Goal: Task Accomplishment & Management: Use online tool/utility

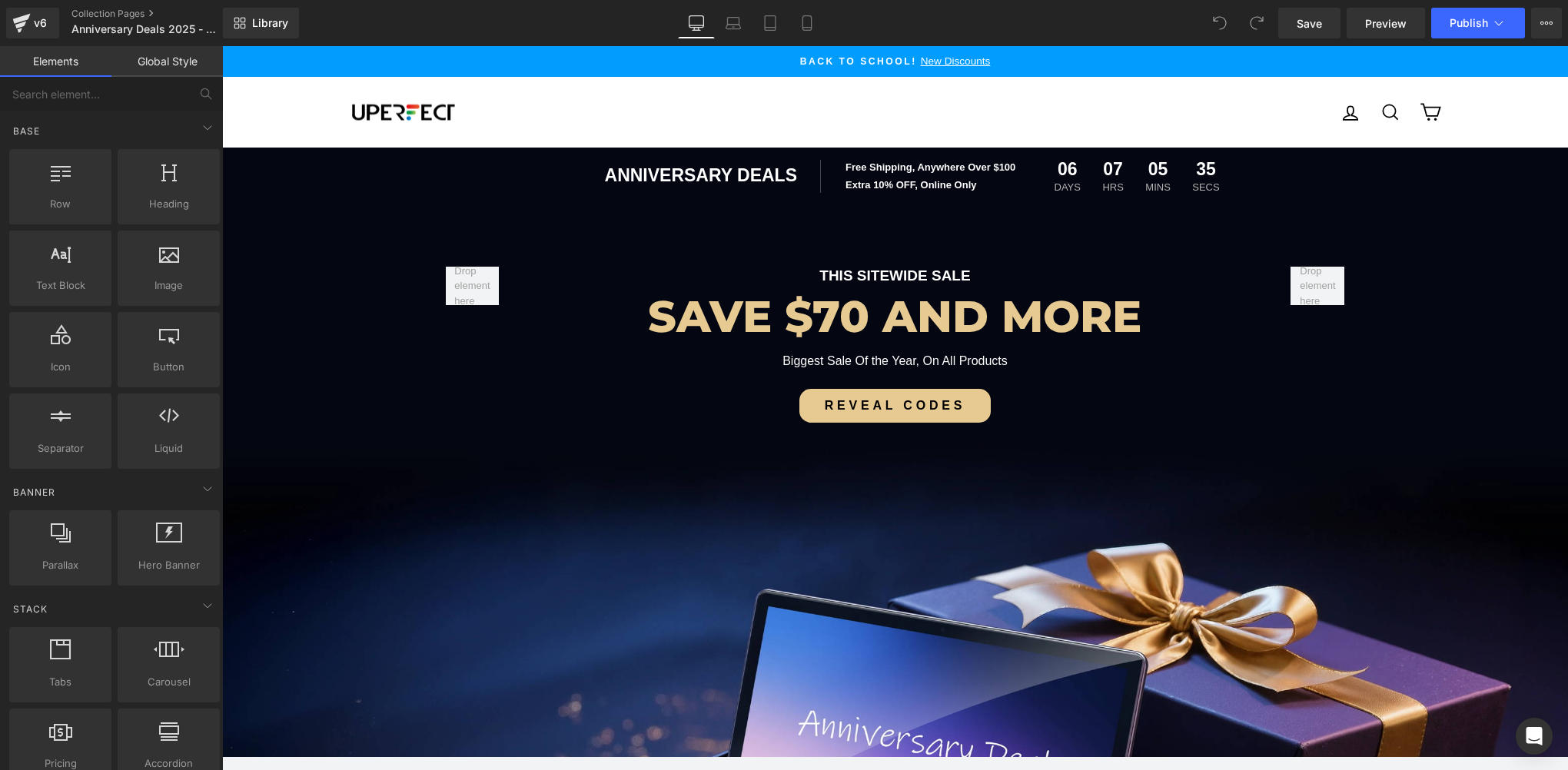
click at [1478, 38] on div "Library Desktop Desktop Laptop Tablet Mobile Save Preview Publish Scheduled Vie…" at bounding box center [895, 23] width 1345 height 46
click at [1458, 10] on button "Publish" at bounding box center [1478, 23] width 94 height 31
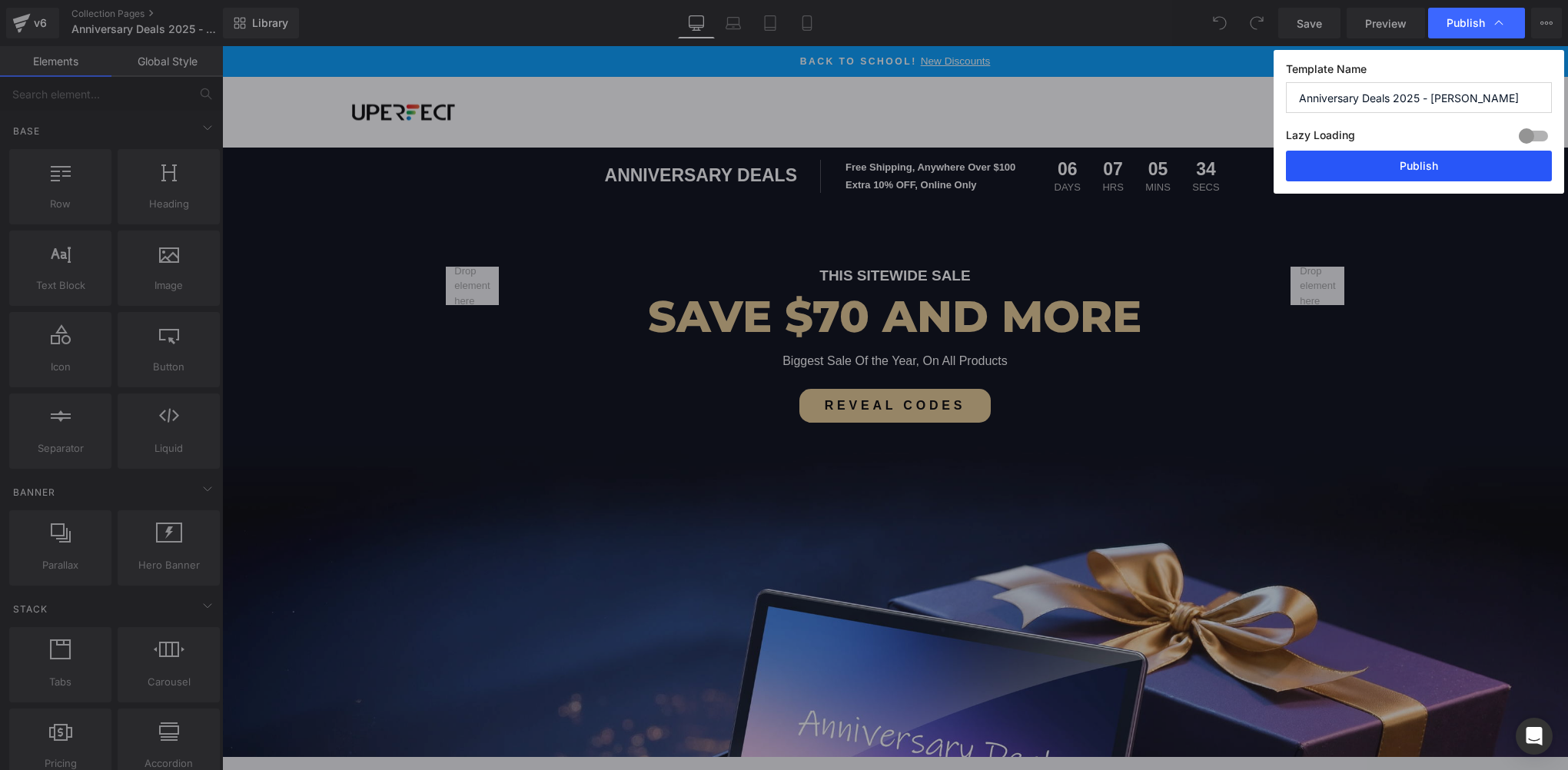
drag, startPoint x: 1414, startPoint y: 166, endPoint x: 65, endPoint y: 24, distance: 1356.5
click at [1414, 166] on button "Publish" at bounding box center [1419, 166] width 266 height 31
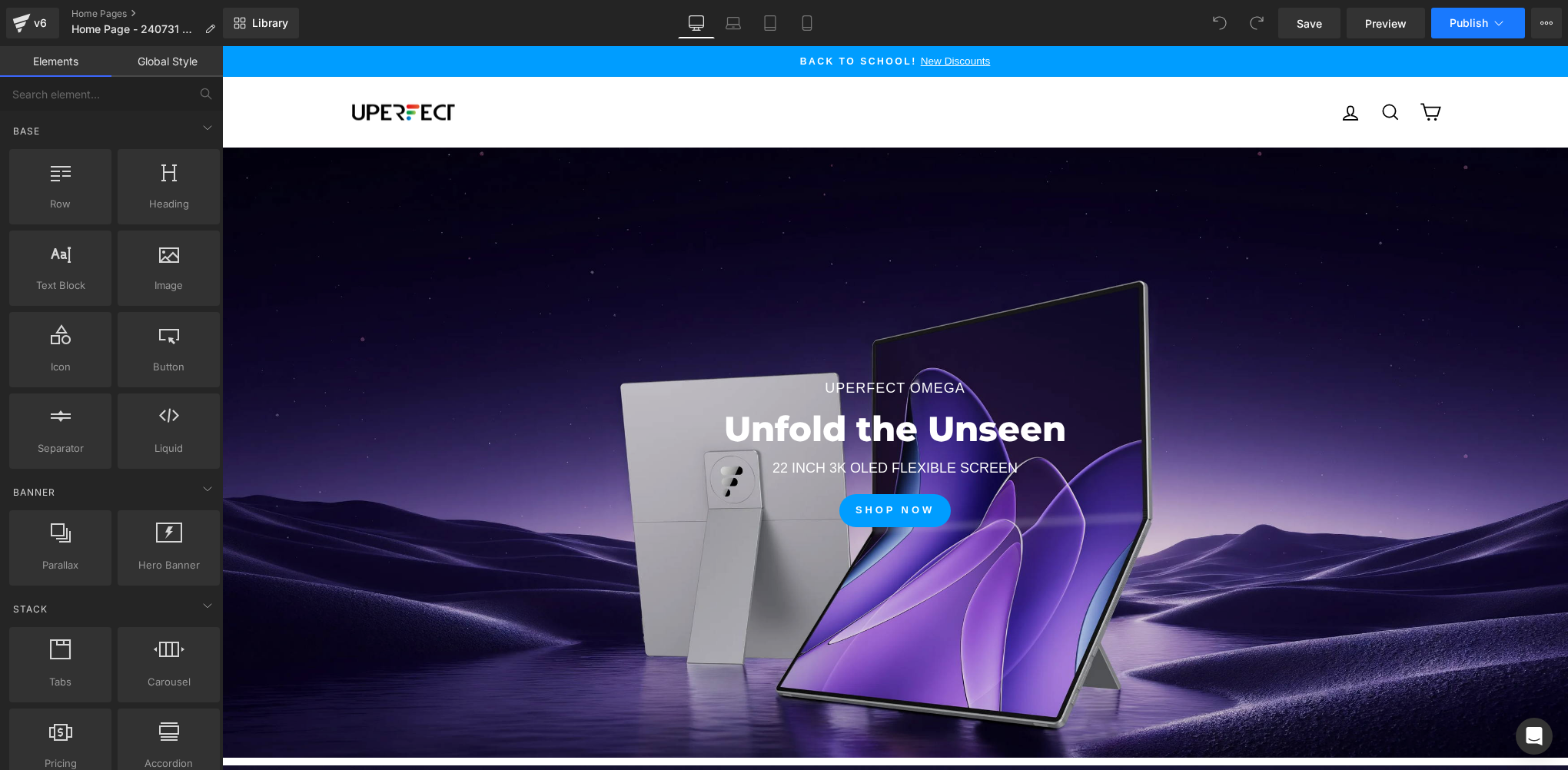
click at [1452, 13] on button "Publish" at bounding box center [1478, 23] width 94 height 31
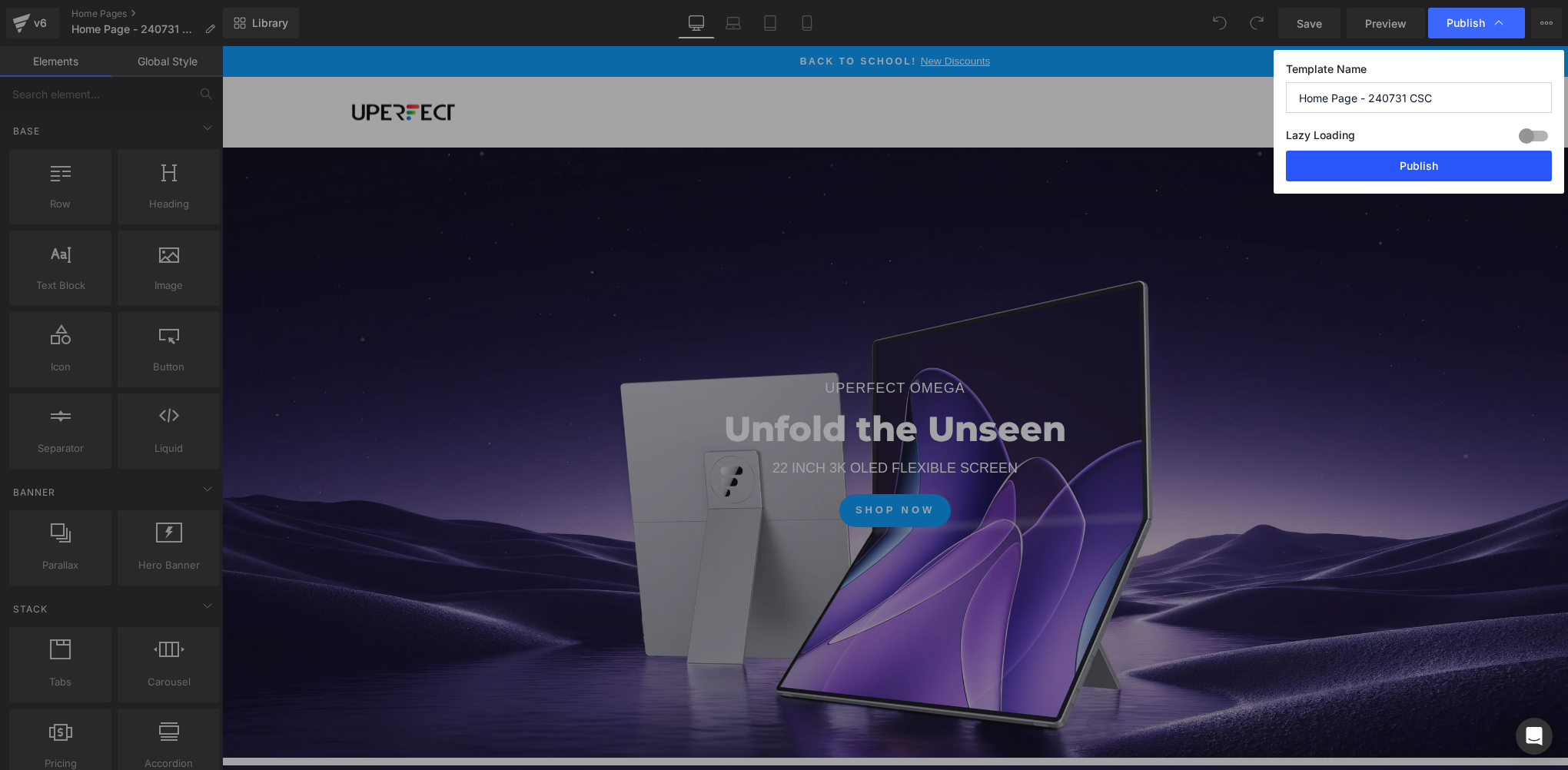
click at [1451, 175] on button "Publish" at bounding box center [1419, 166] width 266 height 31
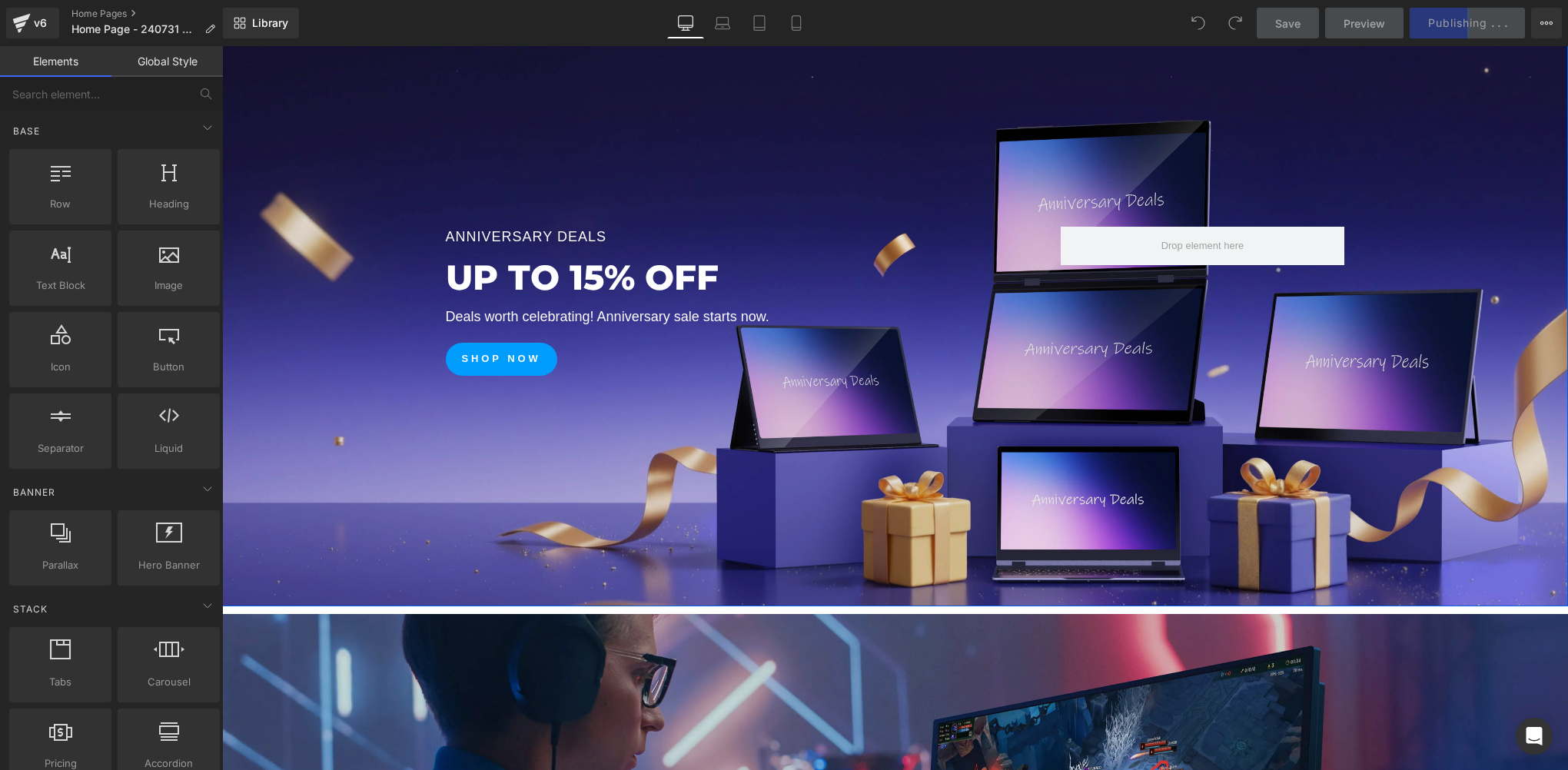
scroll to position [511, 0]
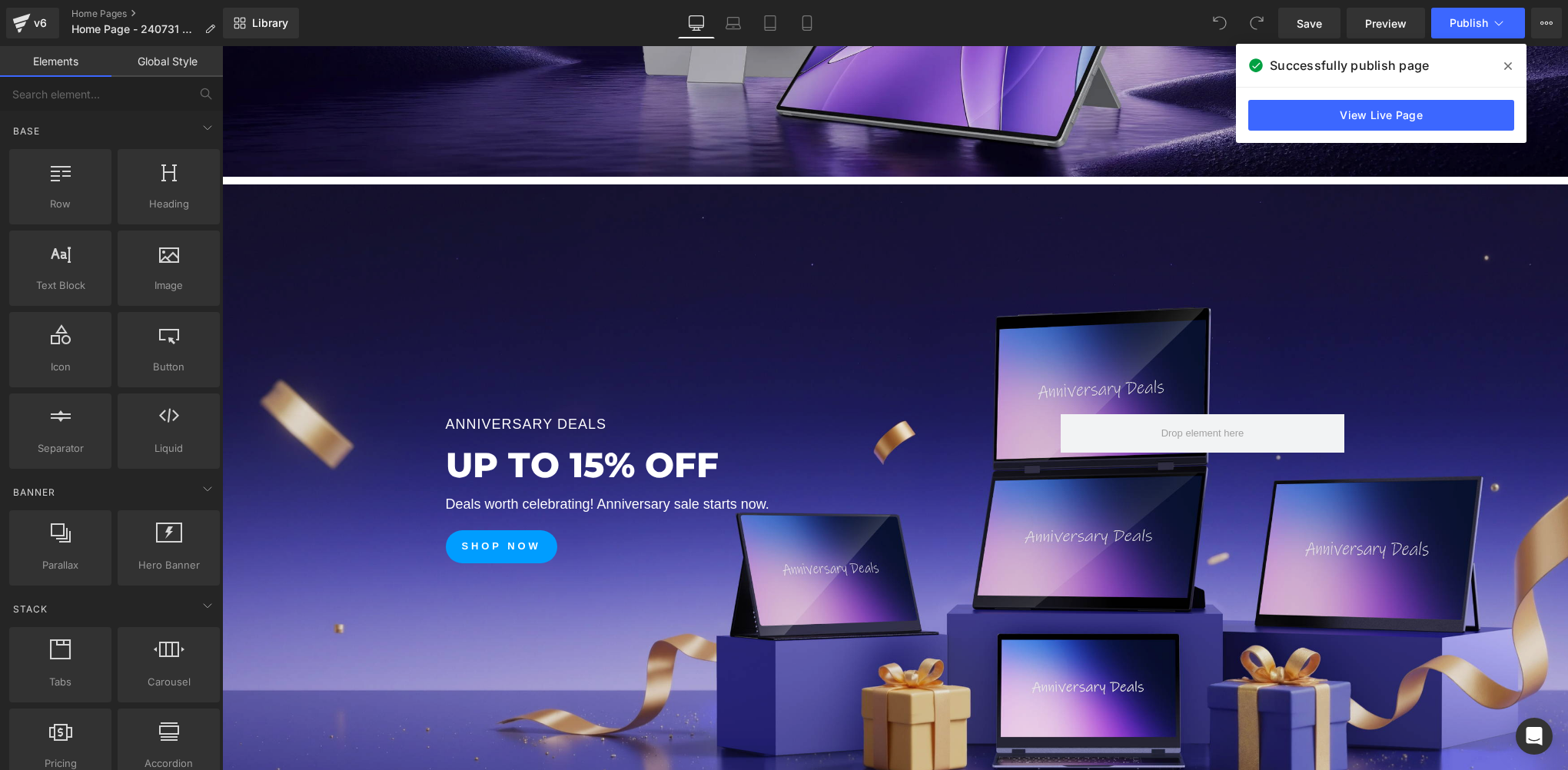
scroll to position [511, 0]
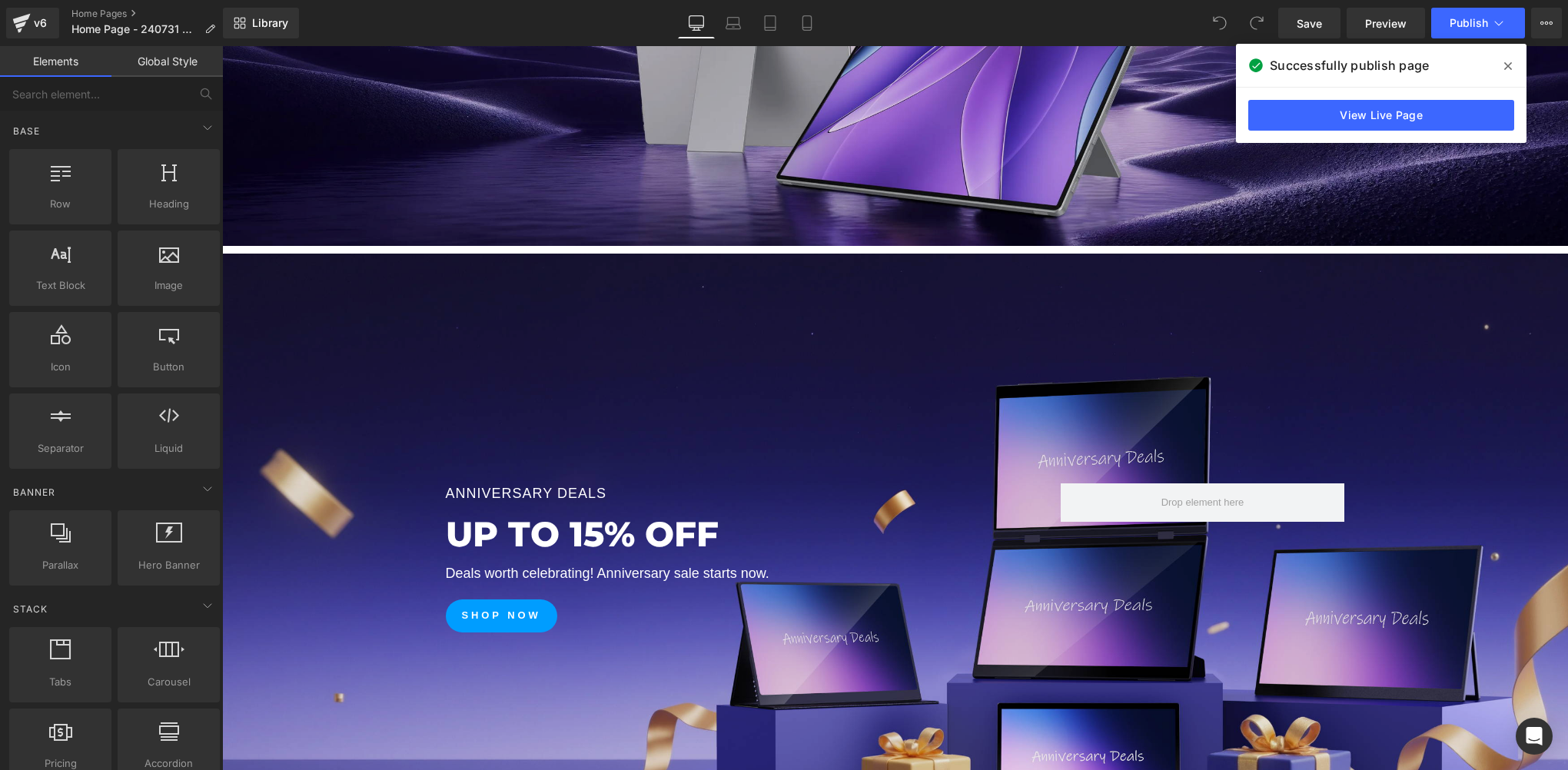
click at [892, 295] on div at bounding box center [895, 558] width 1346 height 610
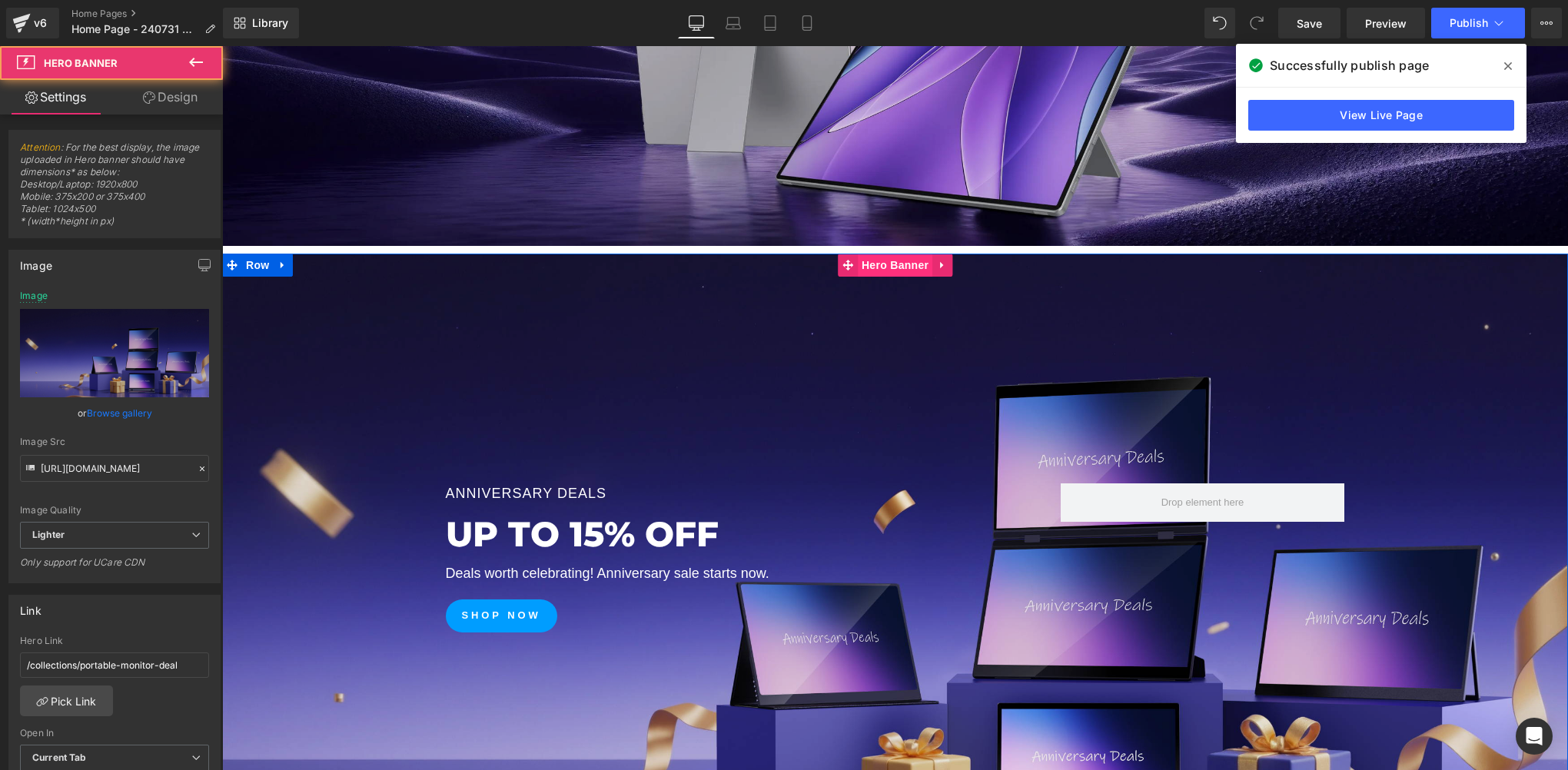
click at [870, 266] on span "Hero Banner" at bounding box center [894, 265] width 74 height 23
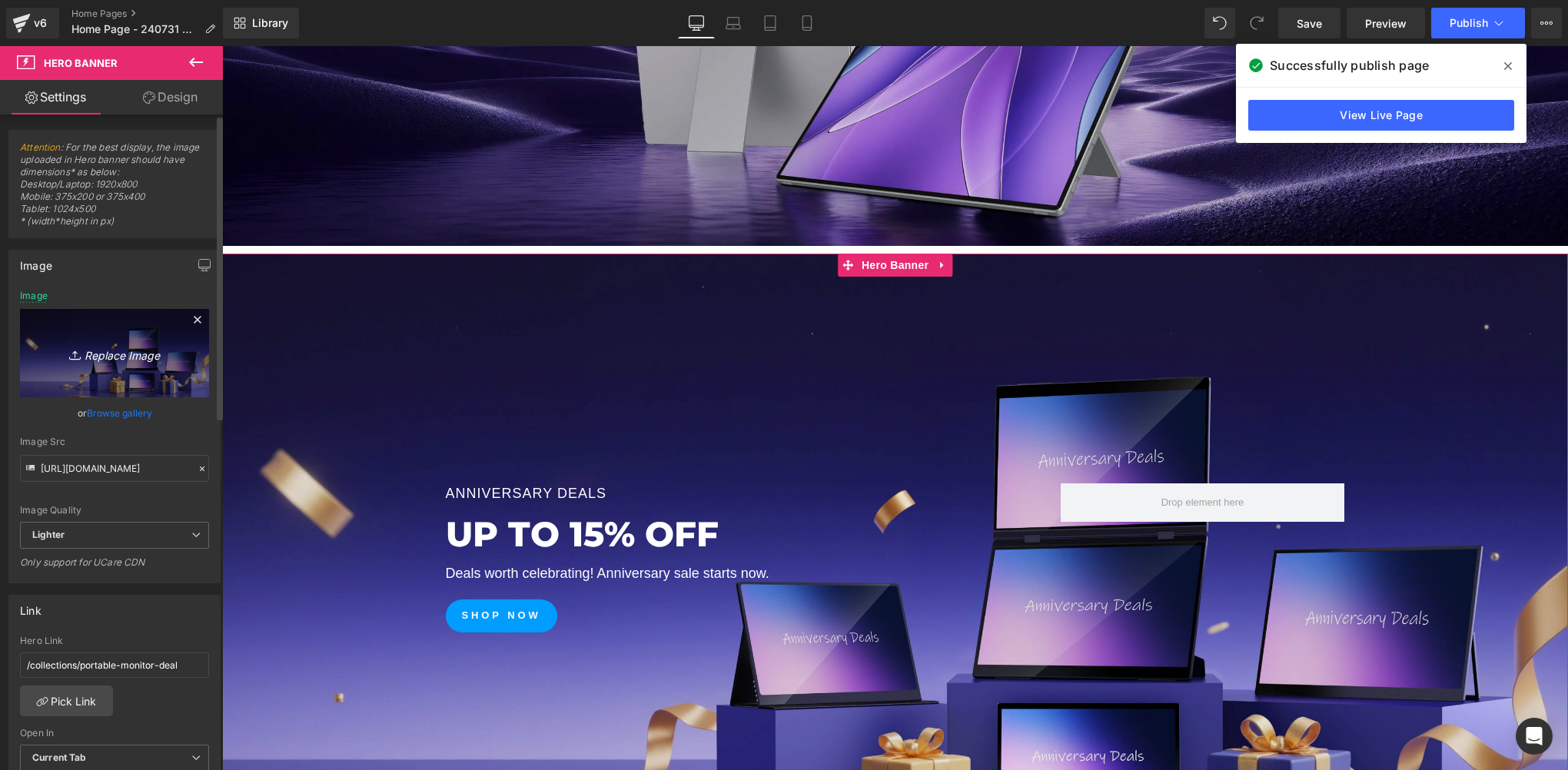
click at [104, 363] on link "Replace Image" at bounding box center [114, 353] width 189 height 88
type input "C:\fakepath\03-1.webp"
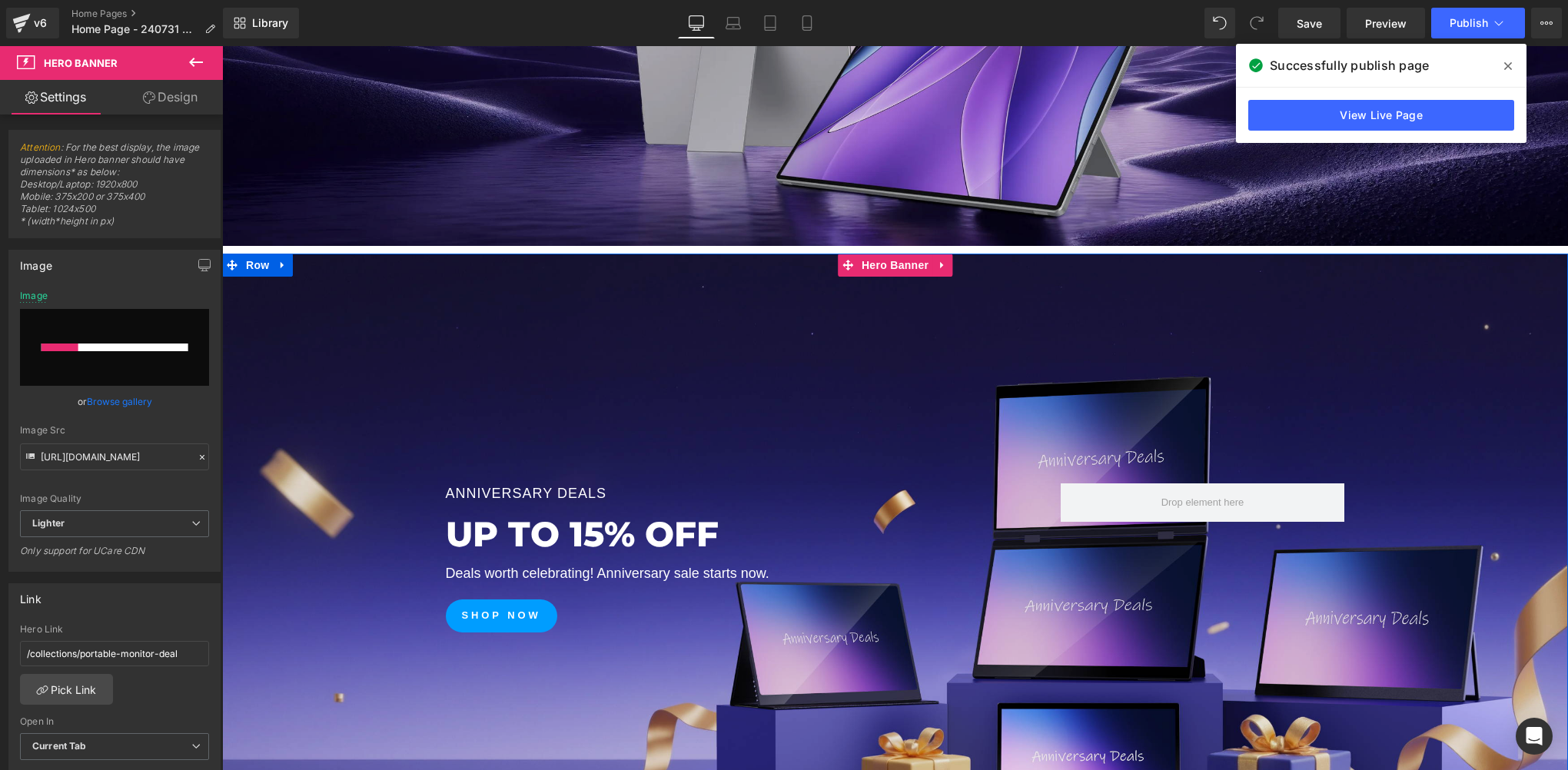
scroll to position [768, 0]
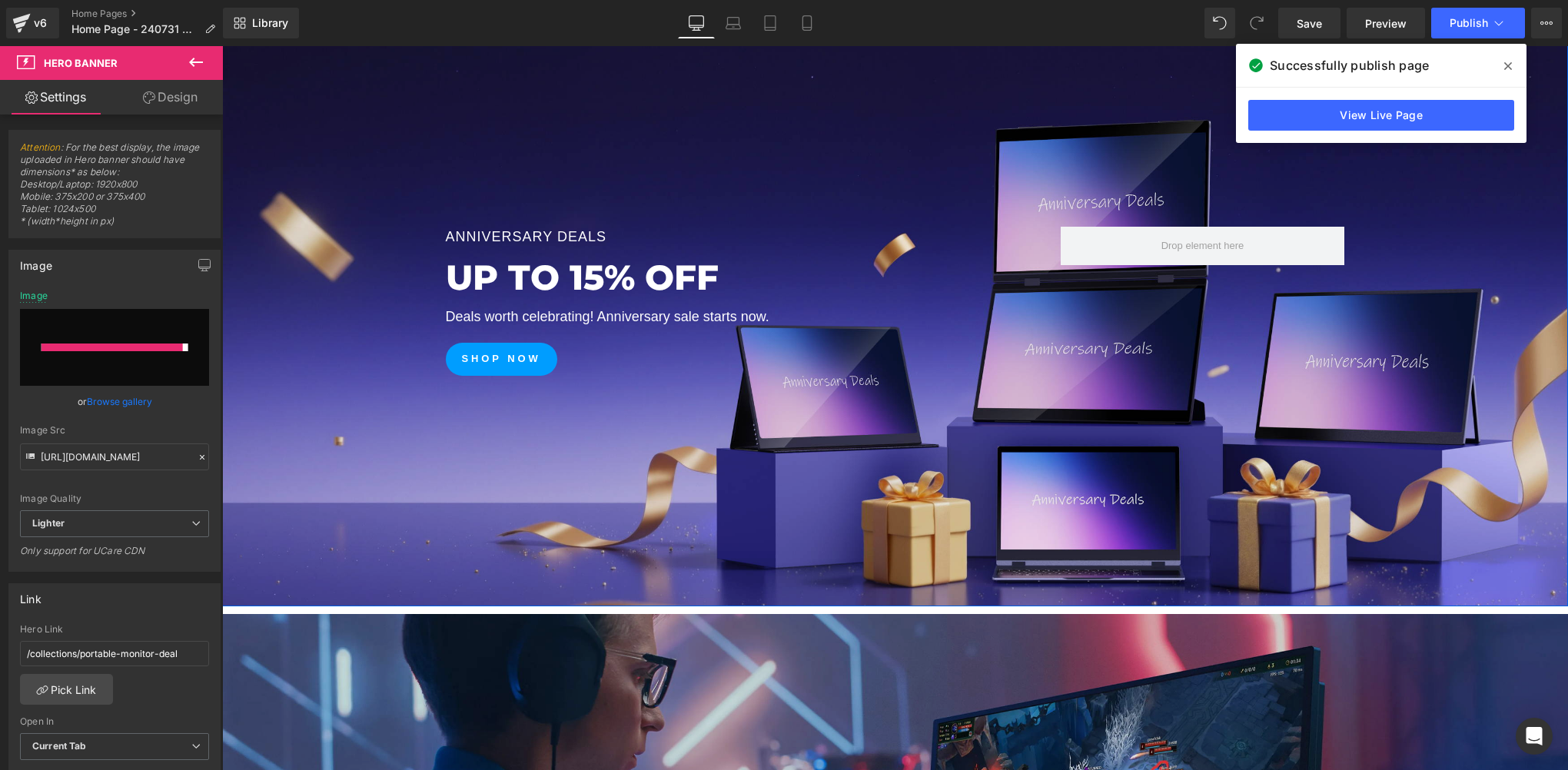
type input "https://ucarecdn.com/85842e75-dd5e-4223-a7e6-e2b1dd319f21/-/format/auto/-/previ…"
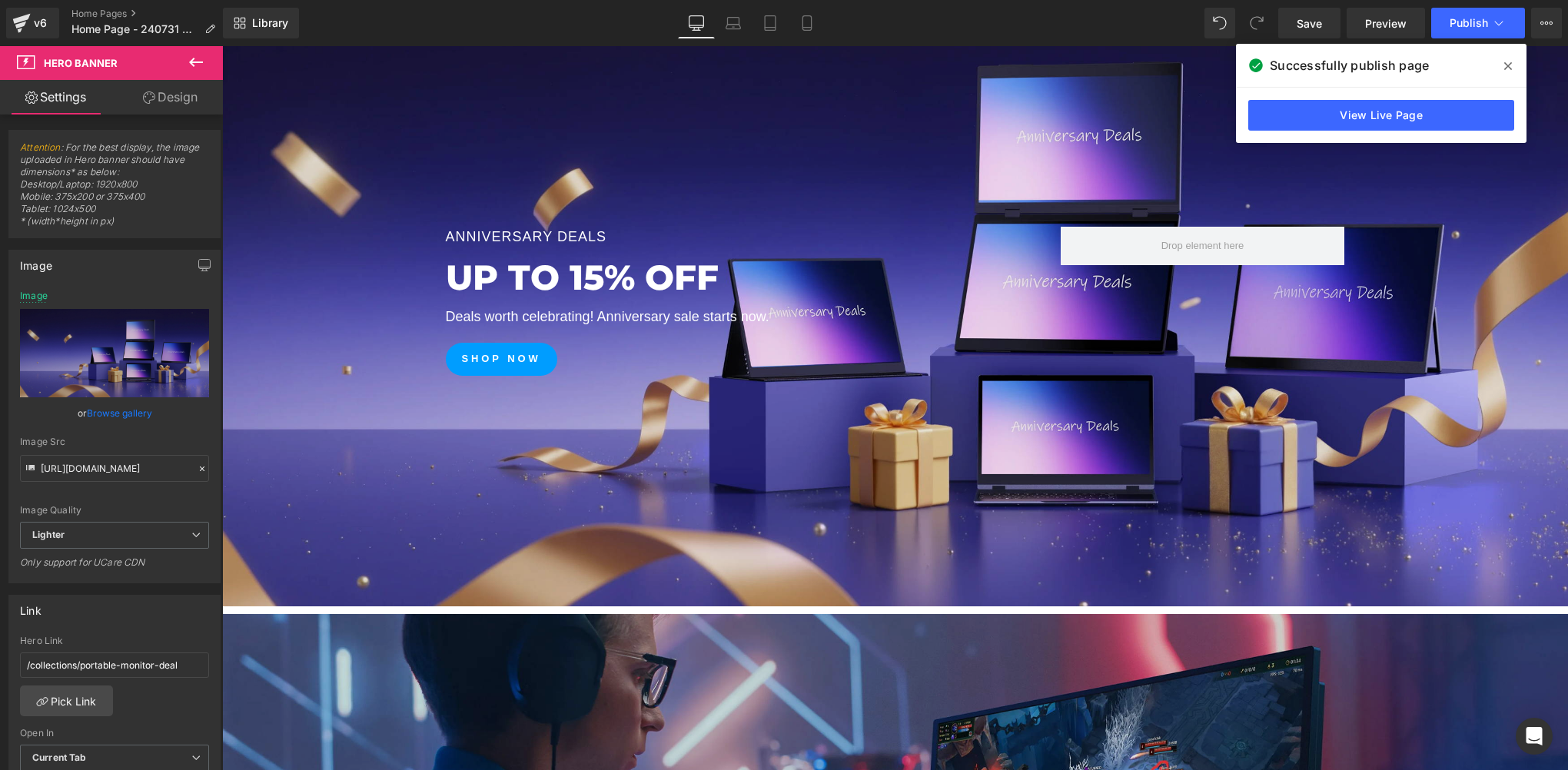
scroll to position [511, 0]
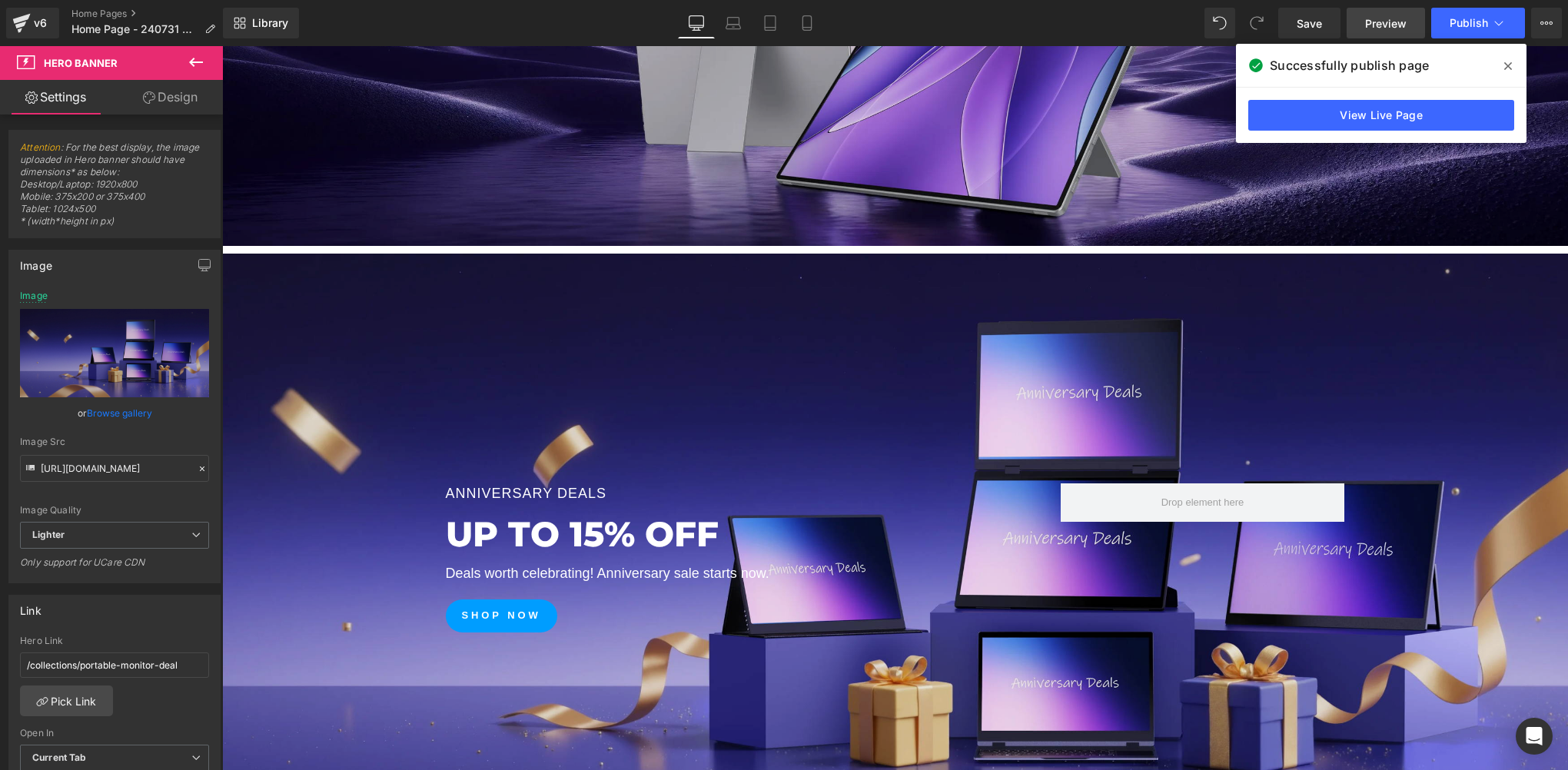
click at [1390, 15] on span "Preview" at bounding box center [1385, 23] width 42 height 16
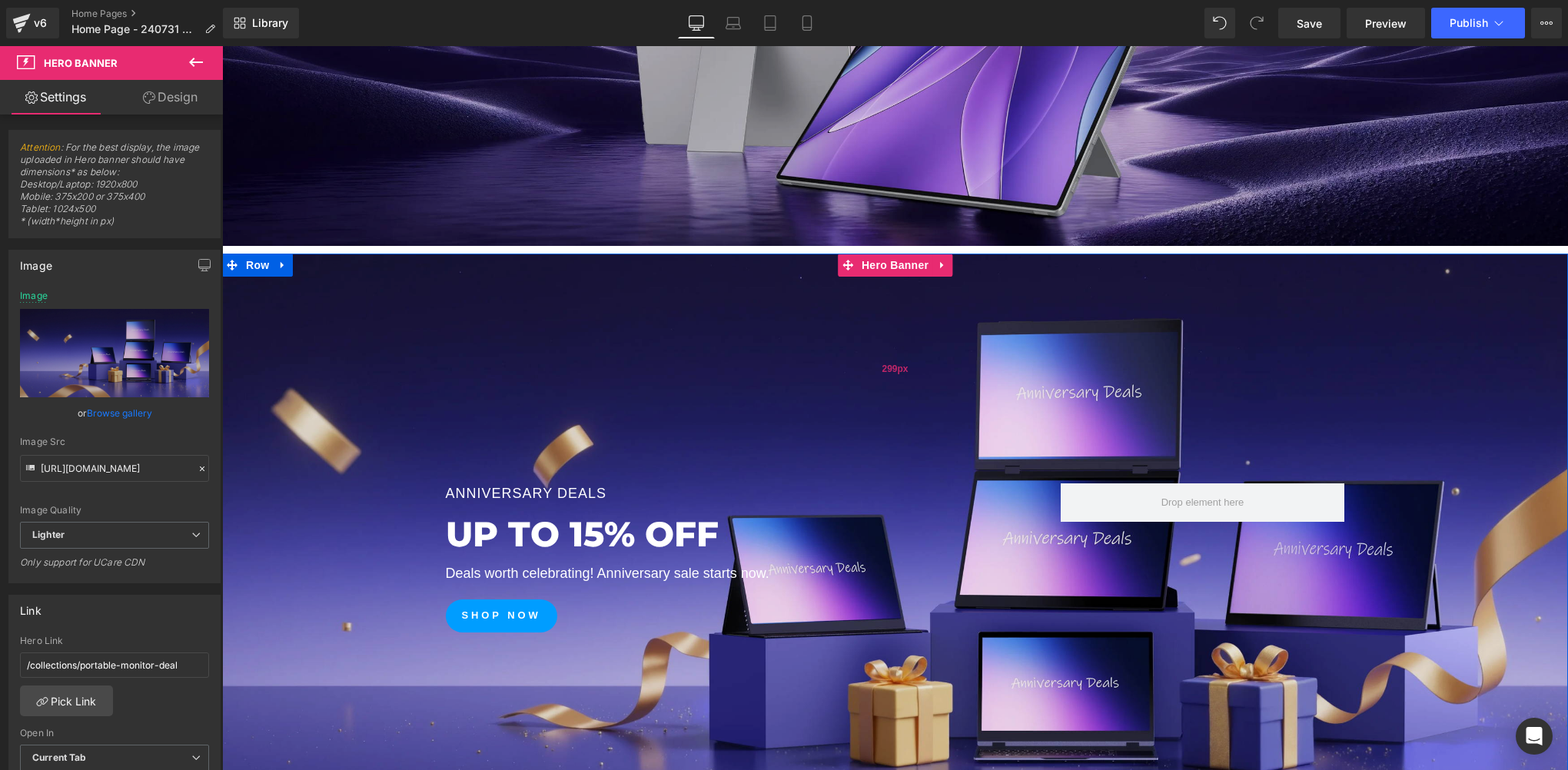
click at [918, 351] on div "299px" at bounding box center [895, 368] width 1346 height 230
click at [881, 269] on span "Hero Banner" at bounding box center [894, 265] width 74 height 23
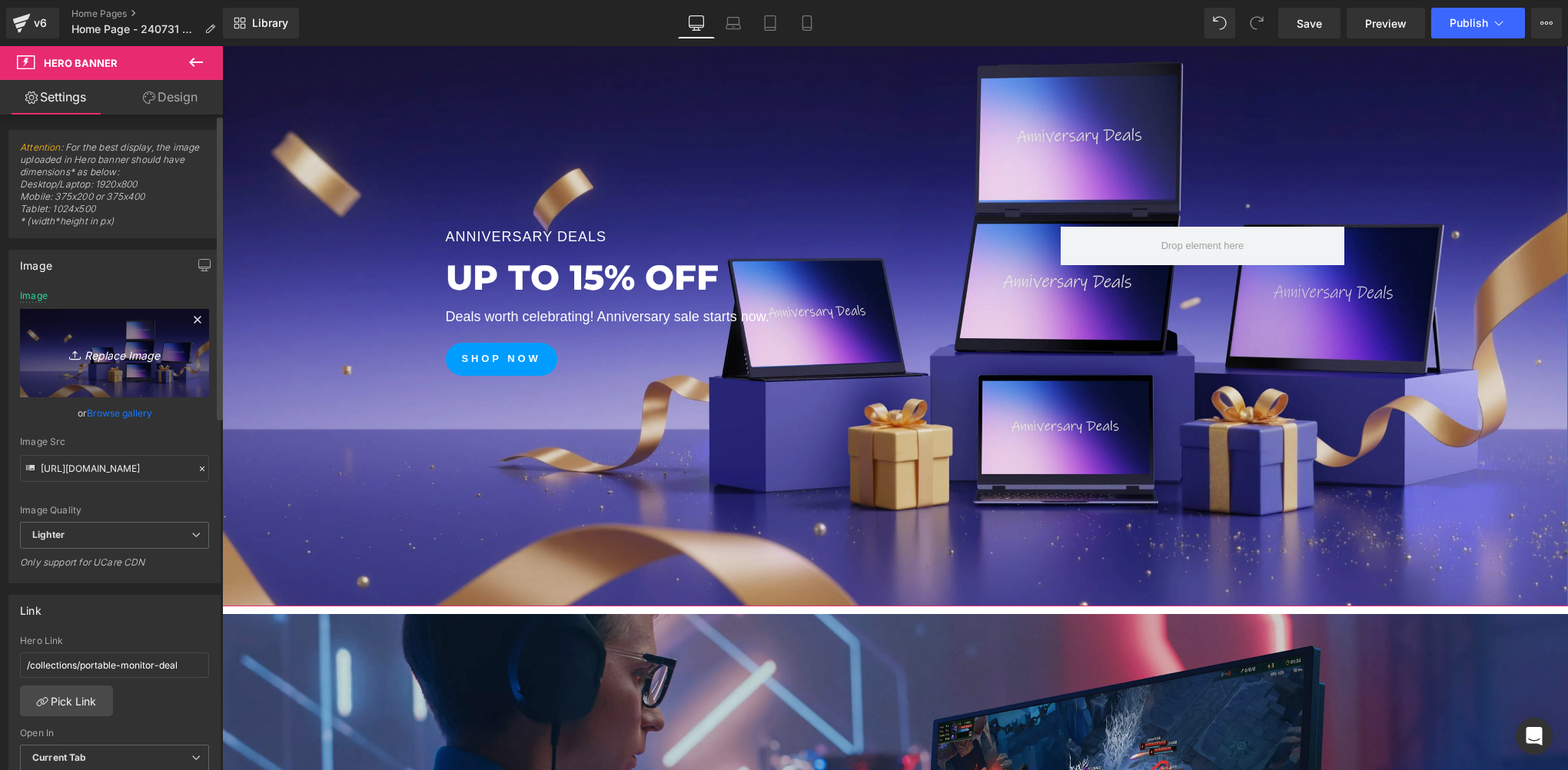
click at [83, 359] on icon "Replace Image" at bounding box center [114, 353] width 123 height 19
type input "C:\fakepath\03-1.webp"
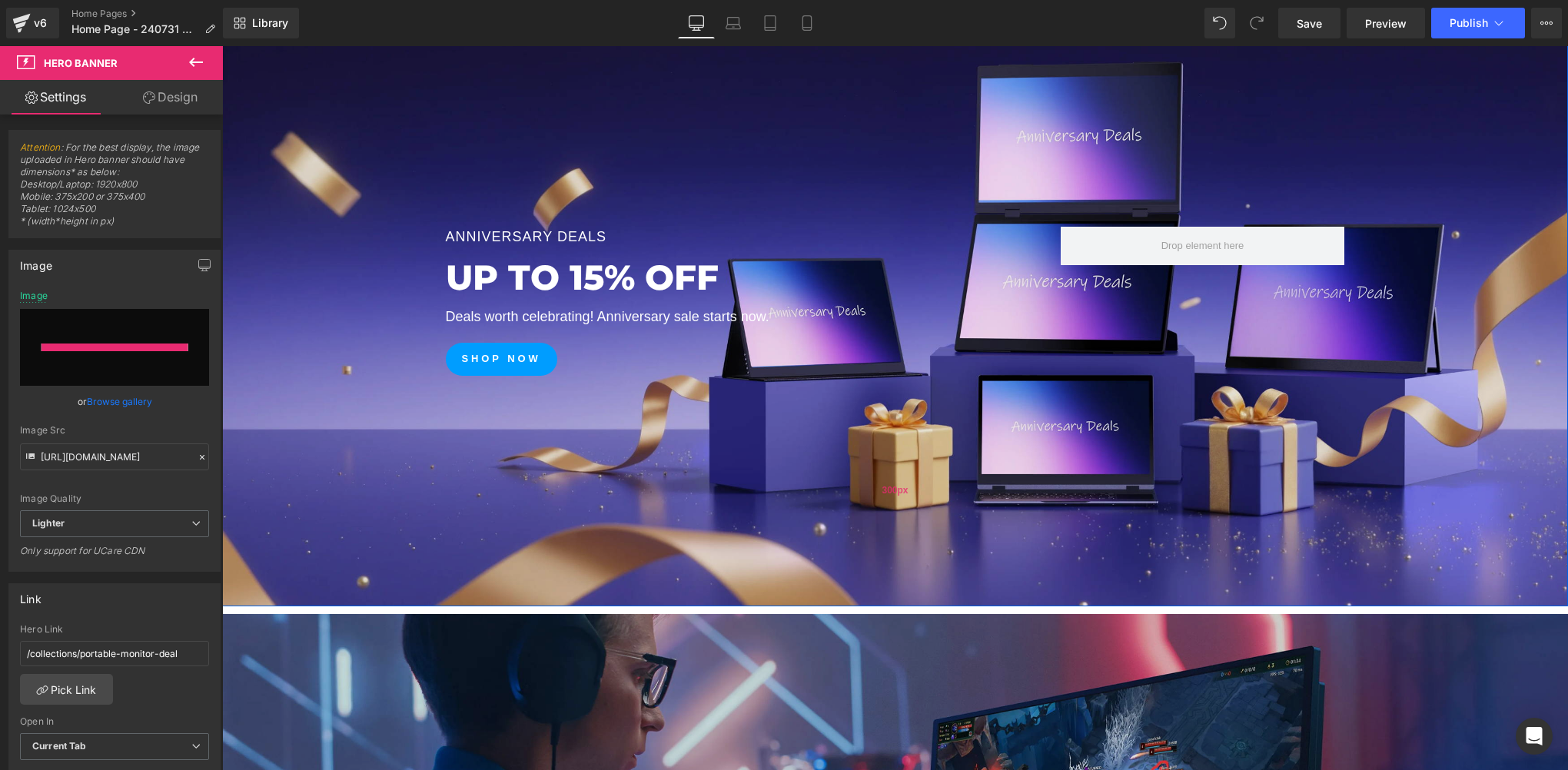
type input "https://ucarecdn.com/960d5fa4-d5a7-4f42-9b18-11dbe637bb0a/-/format/auto/-/previ…"
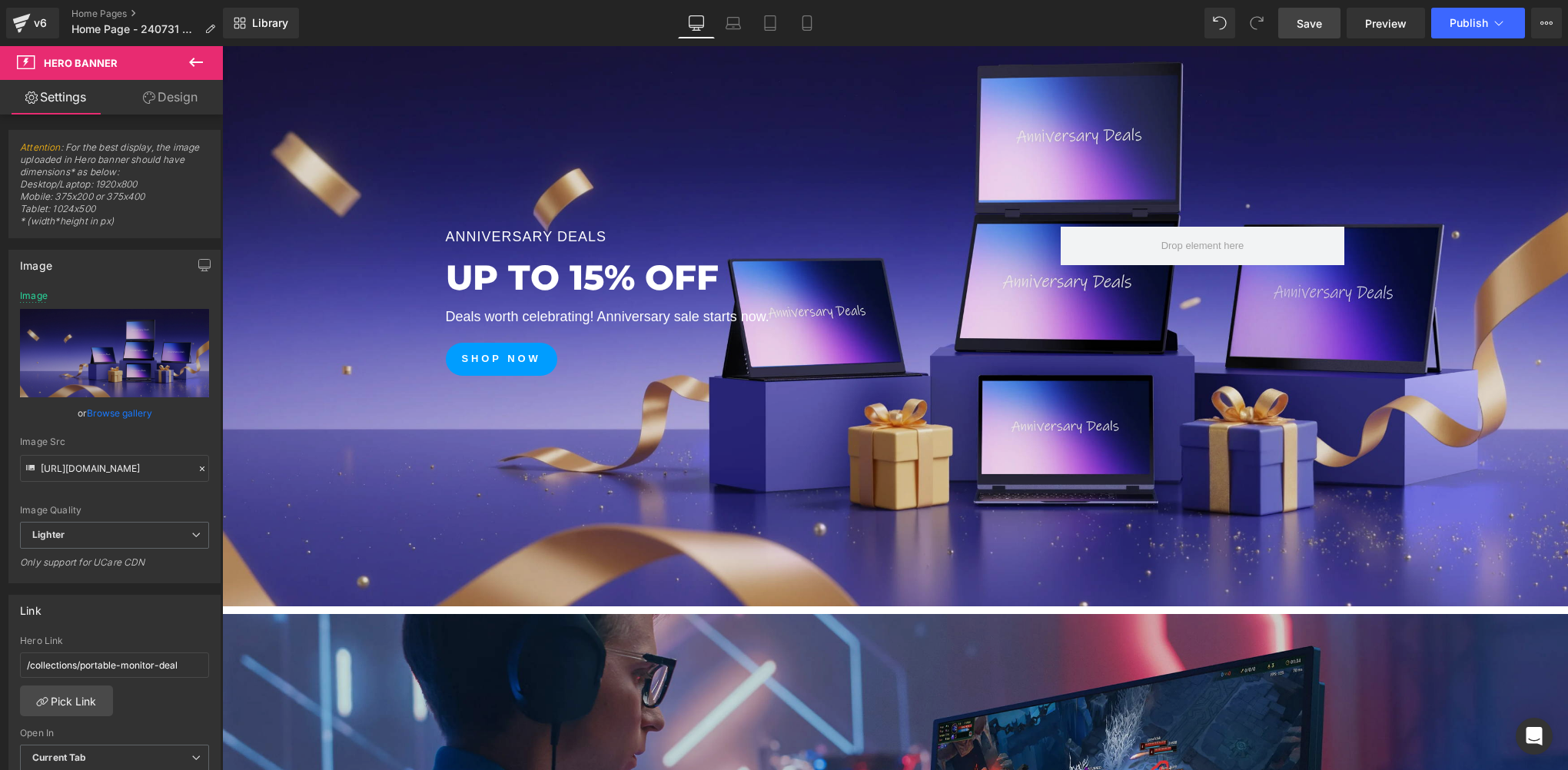
drag, startPoint x: 1308, startPoint y: 15, endPoint x: 817, endPoint y: 277, distance: 556.5
click at [1308, 15] on span "Save" at bounding box center [1309, 23] width 26 height 16
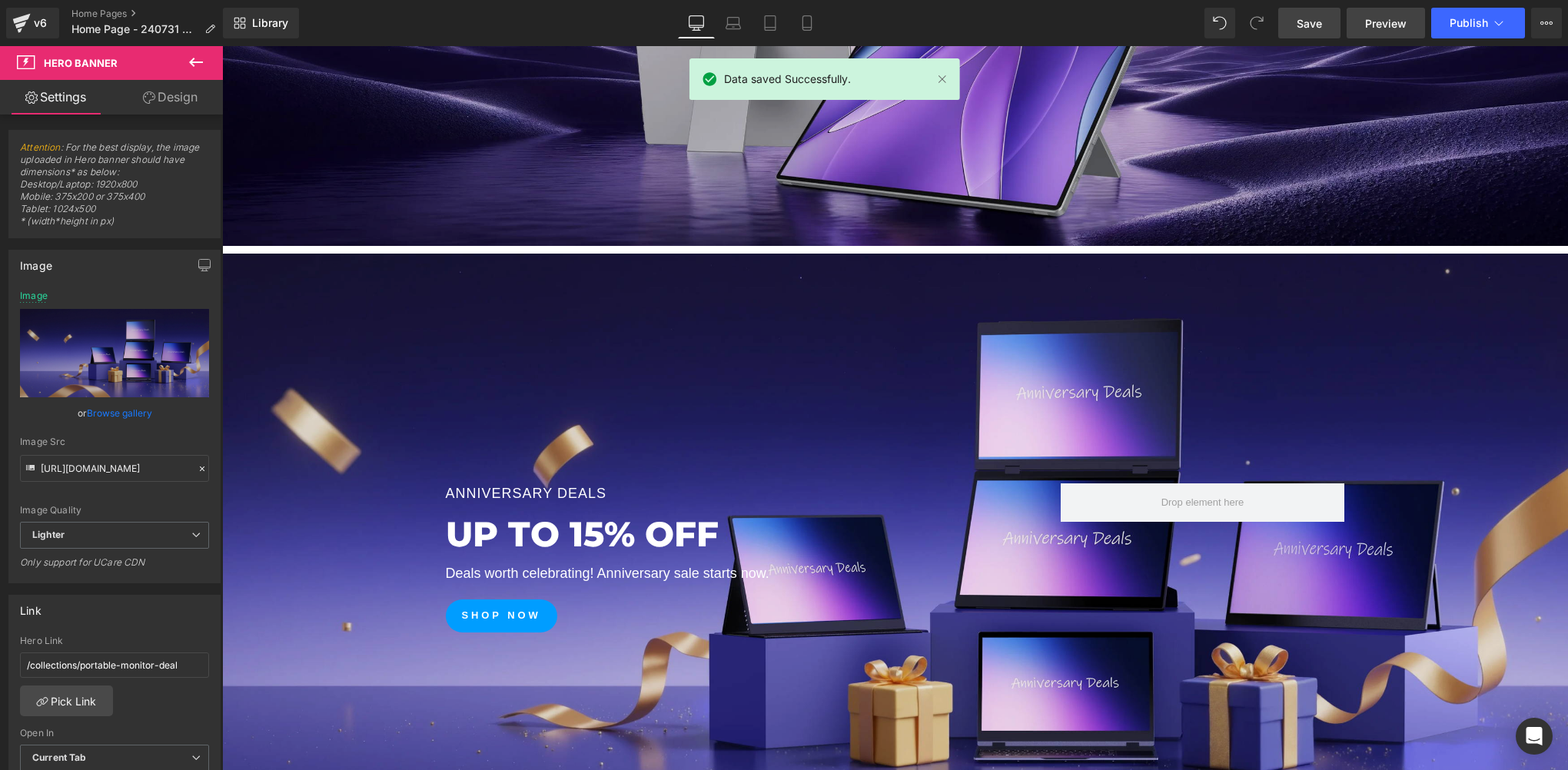
click at [1376, 20] on span "Preview" at bounding box center [1385, 23] width 42 height 16
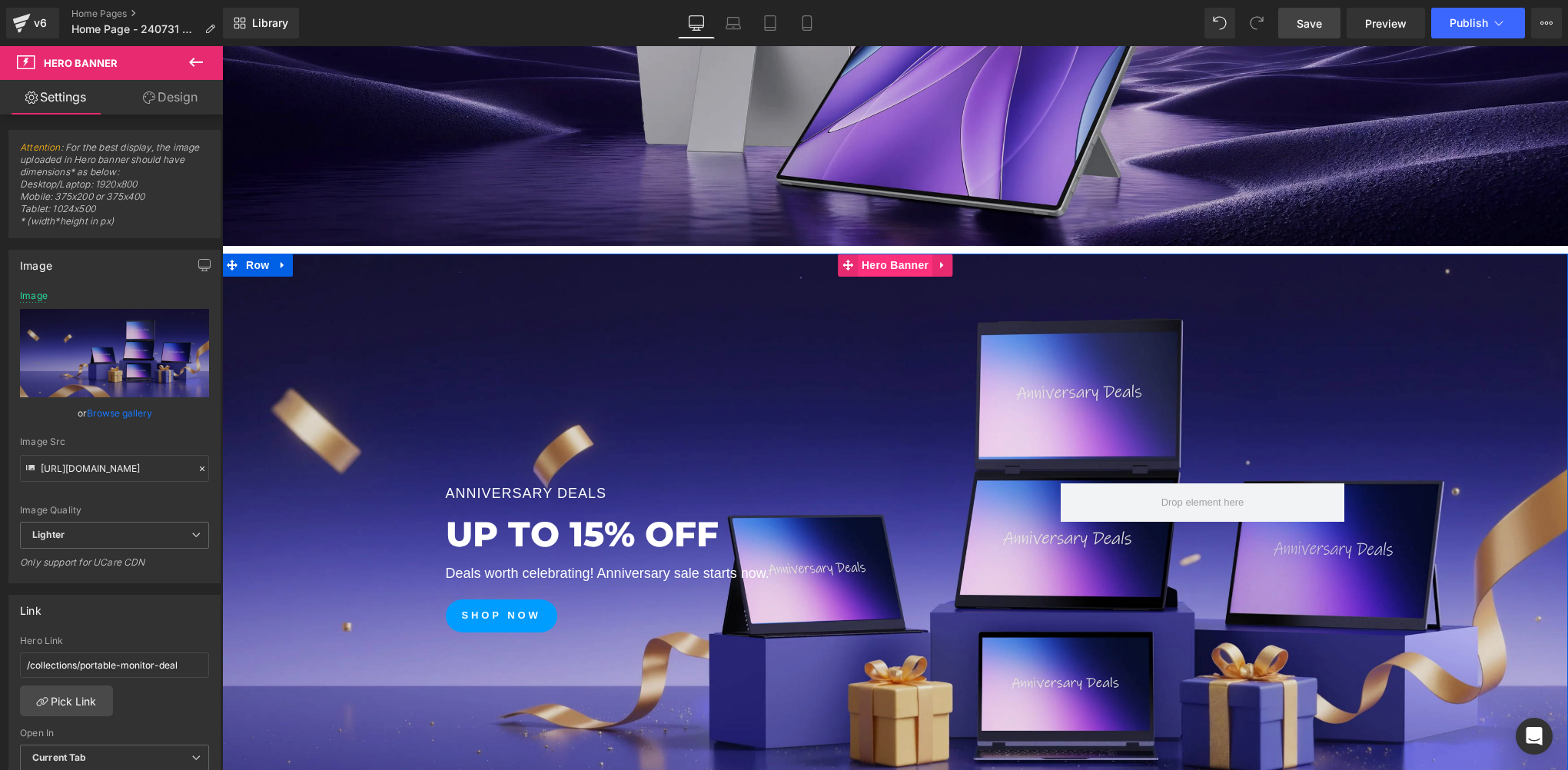
click at [892, 265] on span "Hero Banner" at bounding box center [894, 265] width 74 height 23
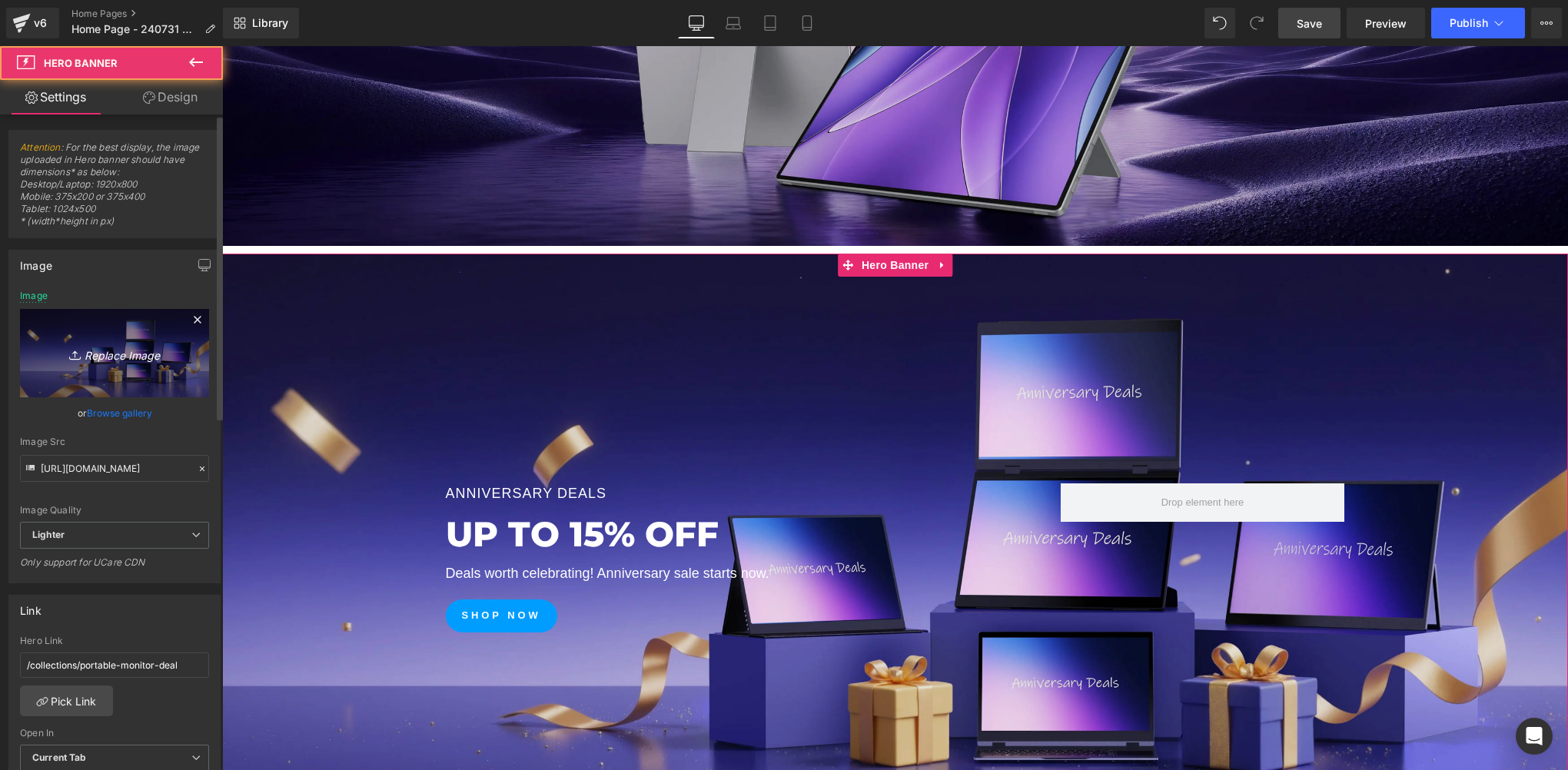
click at [115, 381] on link "Replace Image" at bounding box center [114, 353] width 189 height 88
type input "C:\fakepath\03-2.webp"
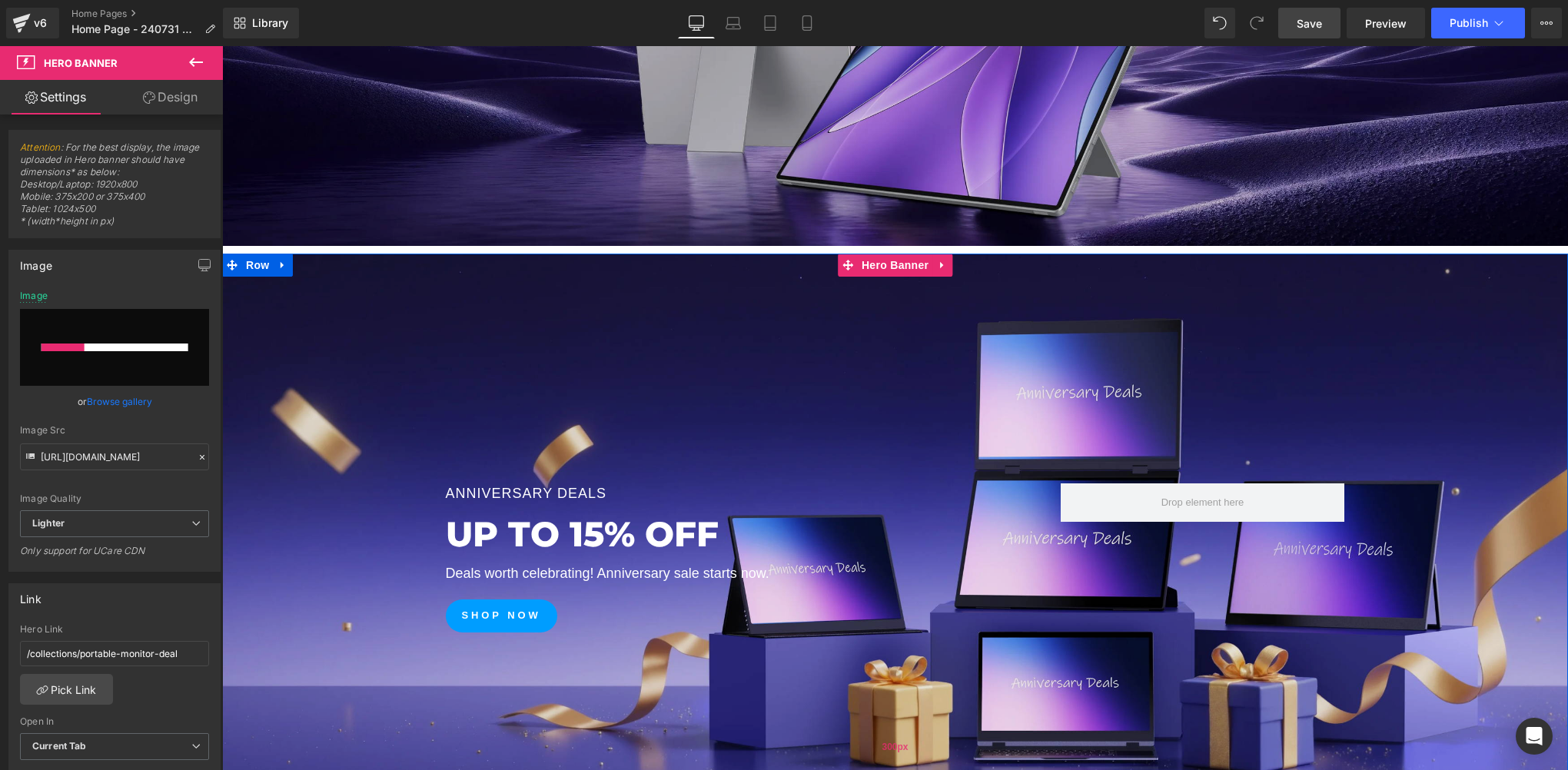
scroll to position [768, 0]
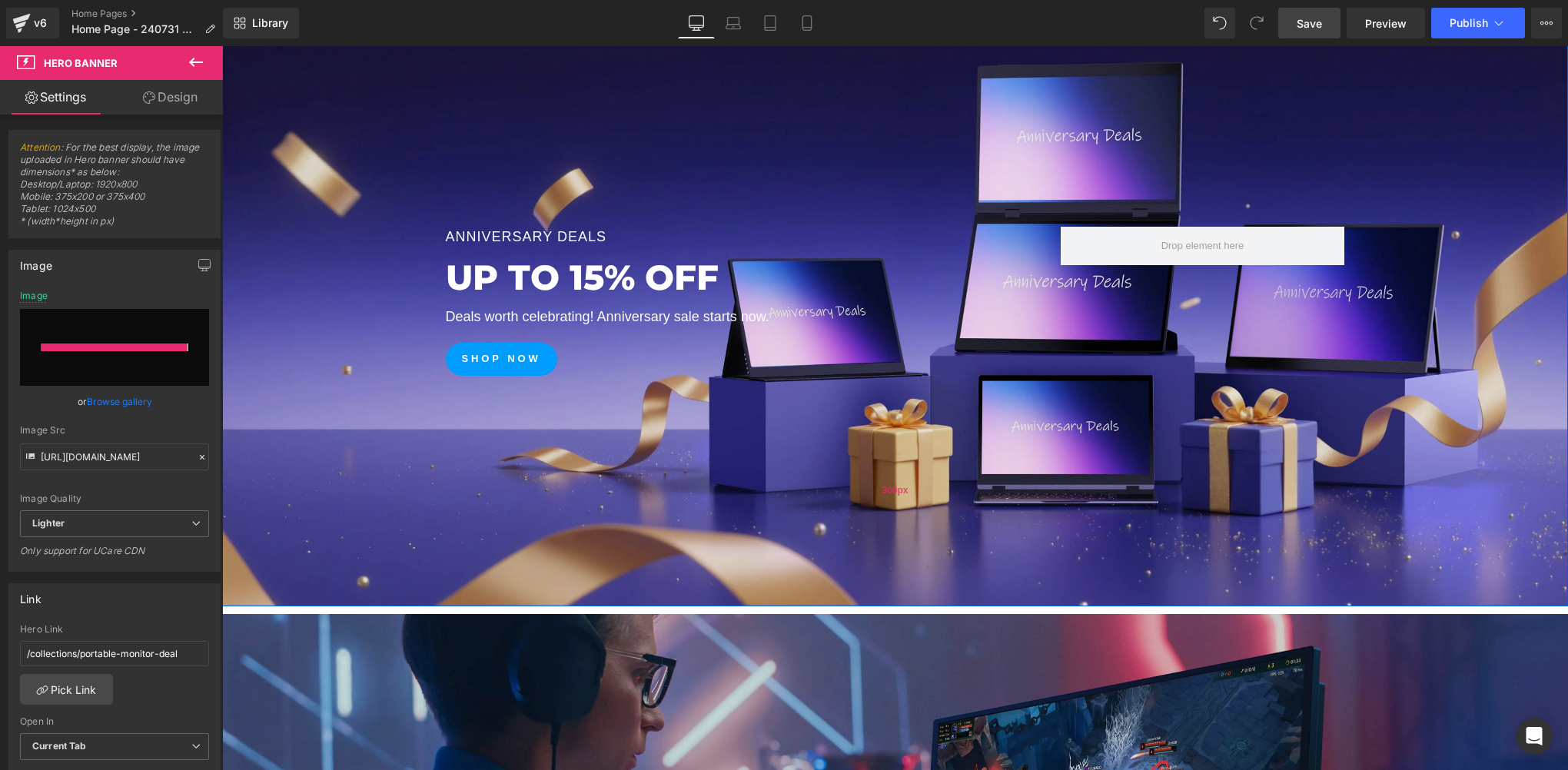
type input "https://ucarecdn.com/3fbabe9b-8e5c-4f7e-b451-003dc5397053/-/format/auto/-/previ…"
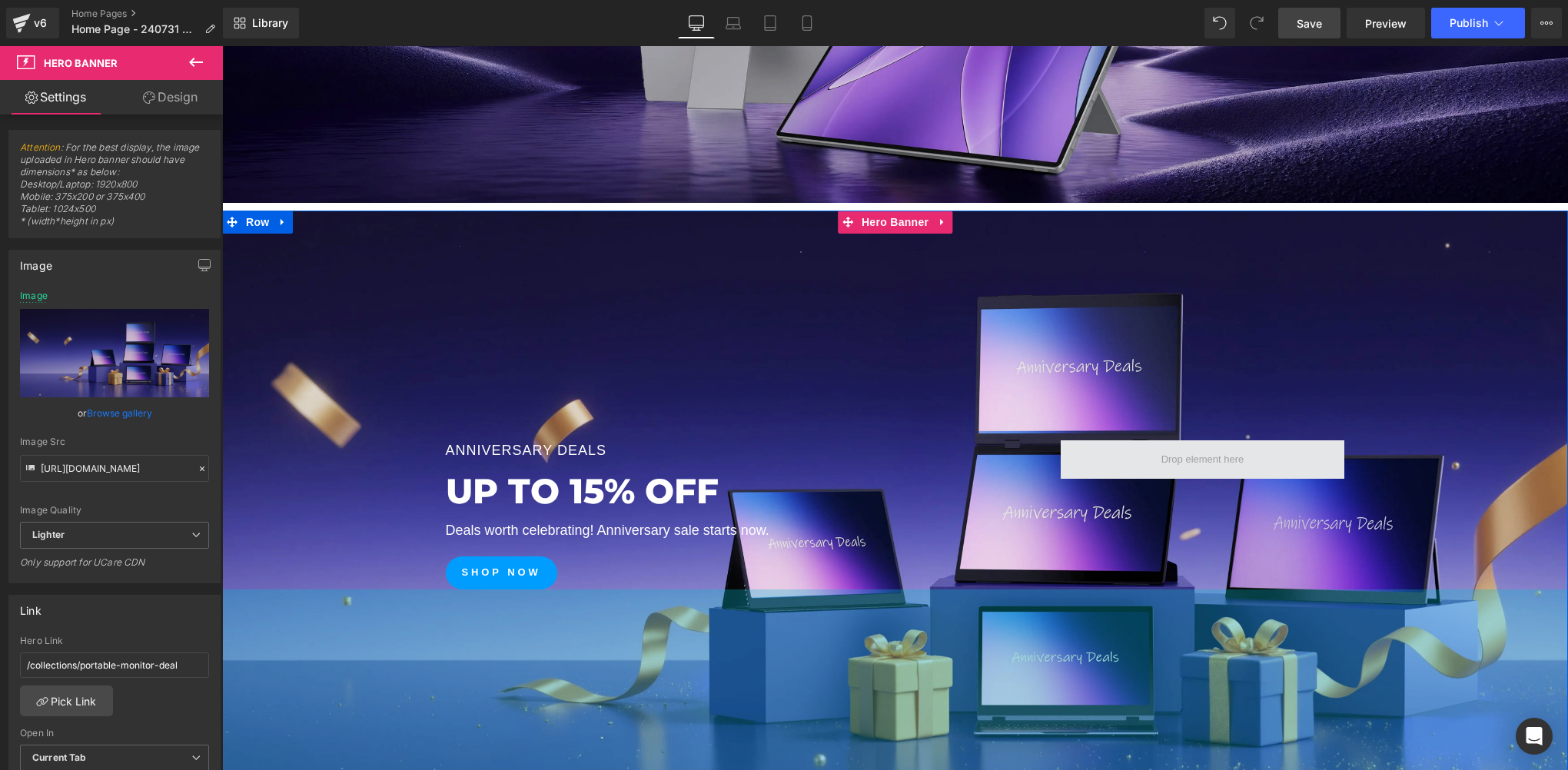
scroll to position [511, 0]
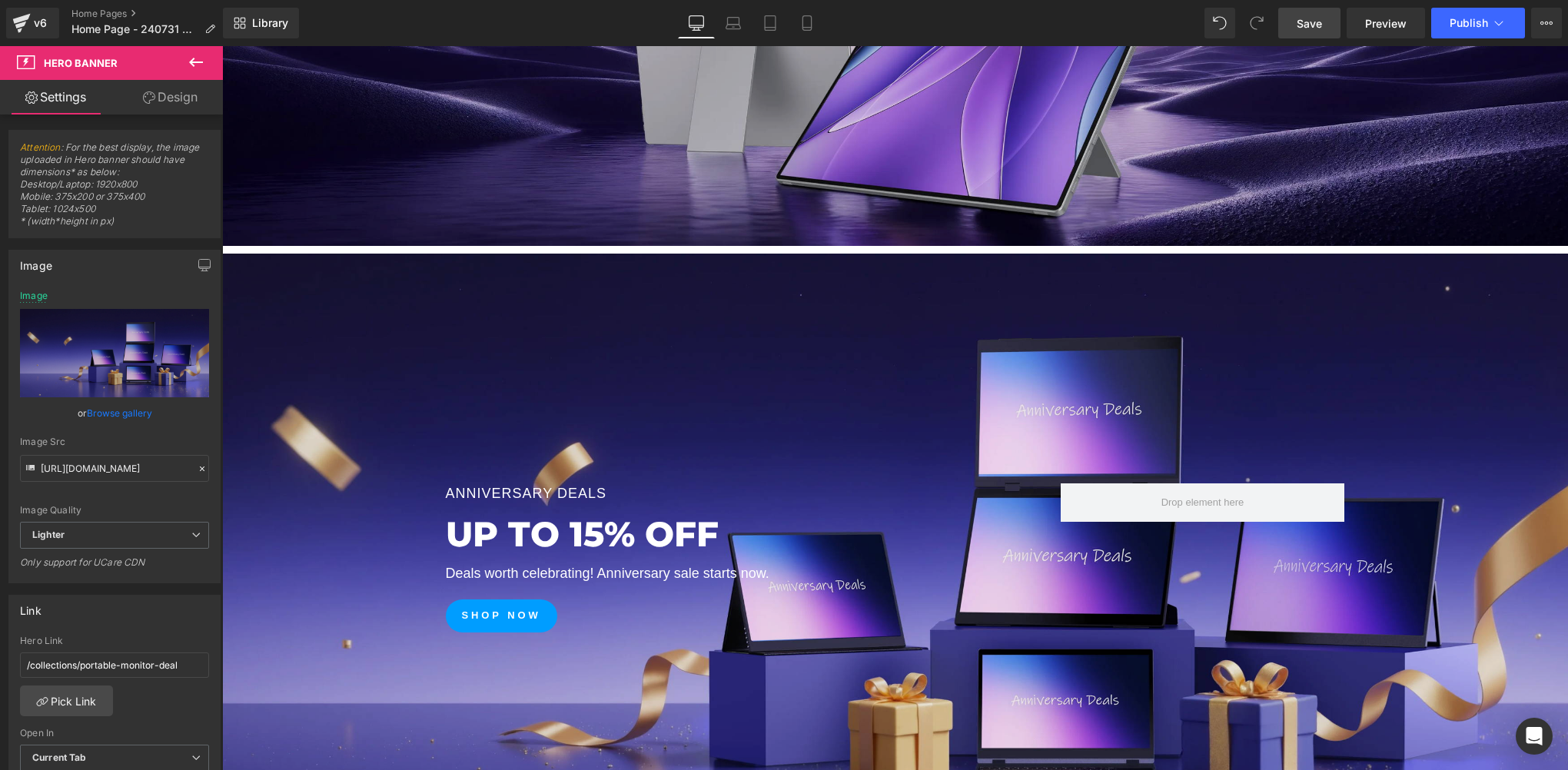
click at [1319, 24] on span "Save" at bounding box center [1309, 23] width 26 height 16
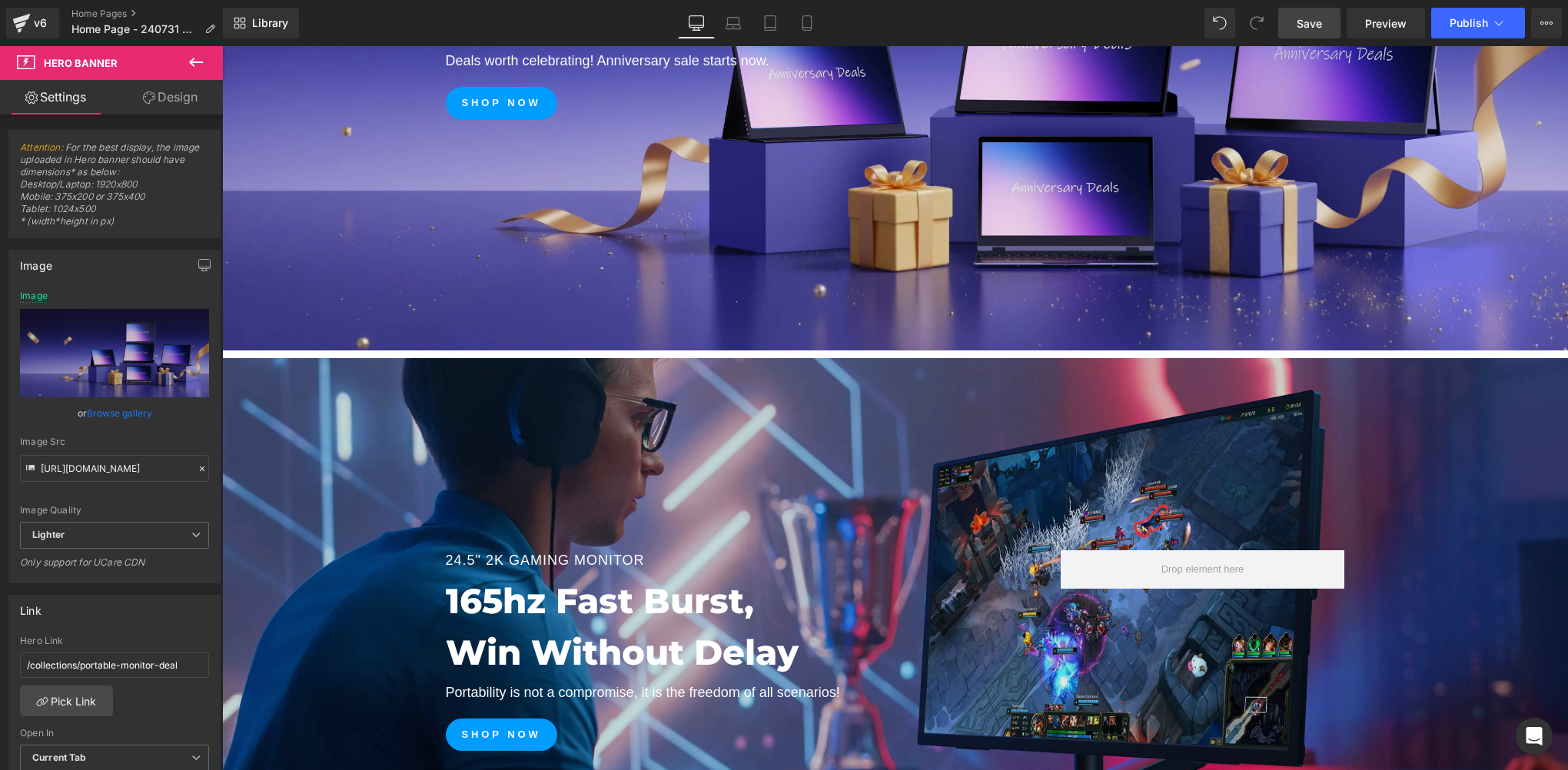
click at [1312, 15] on span "Save" at bounding box center [1309, 23] width 26 height 16
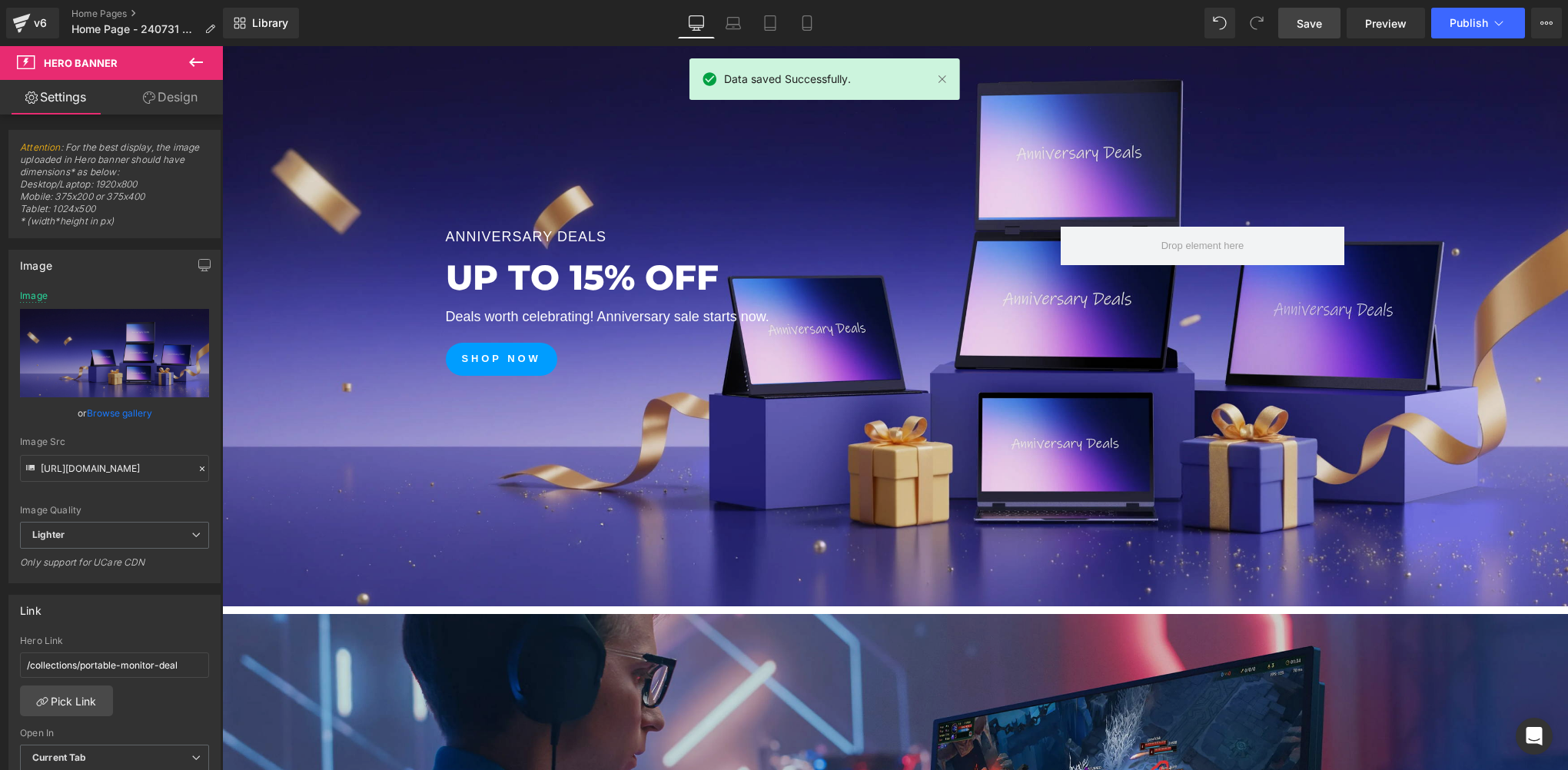
scroll to position [511, 0]
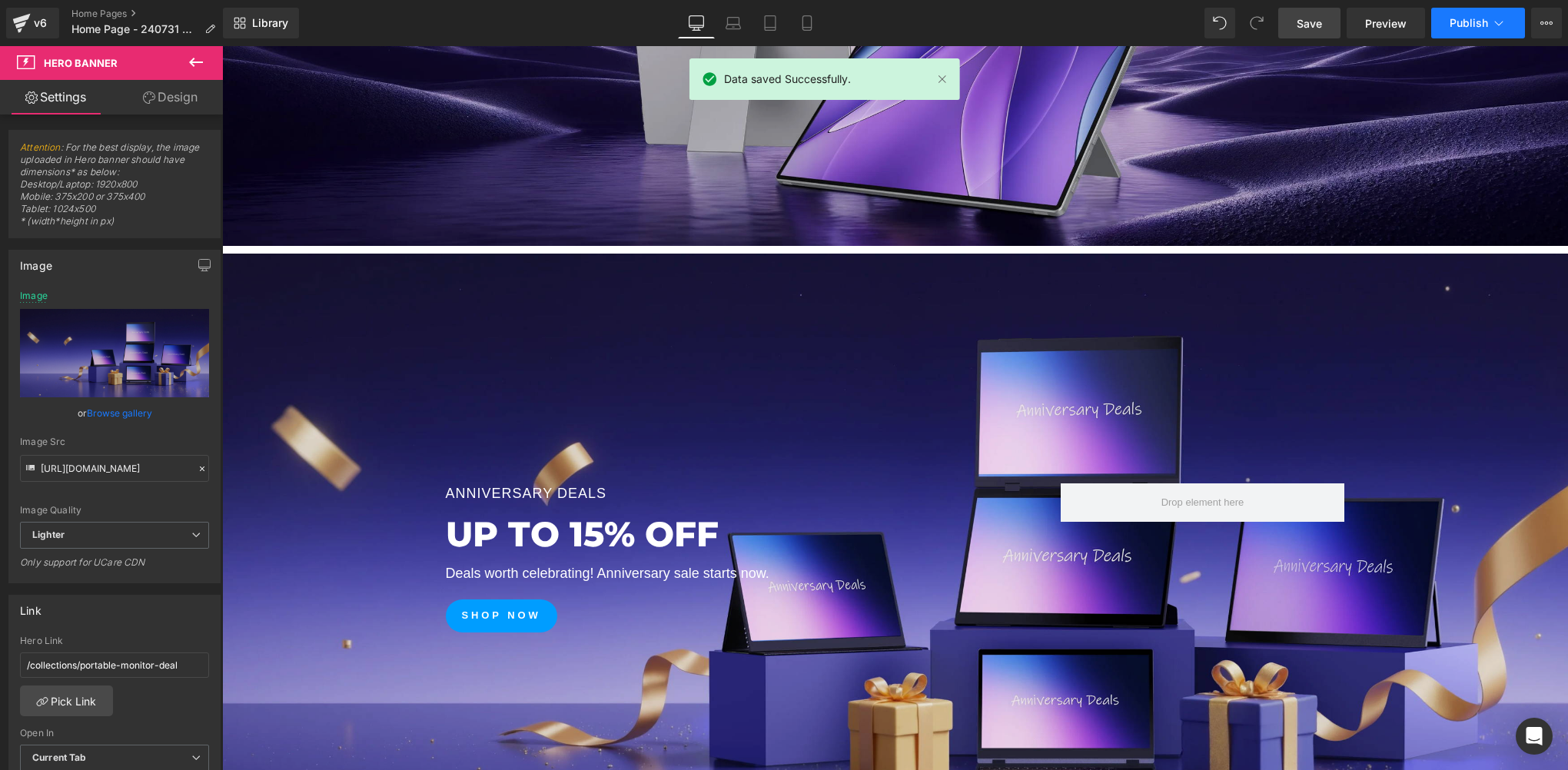
click at [1466, 32] on button "Publish" at bounding box center [1478, 23] width 94 height 31
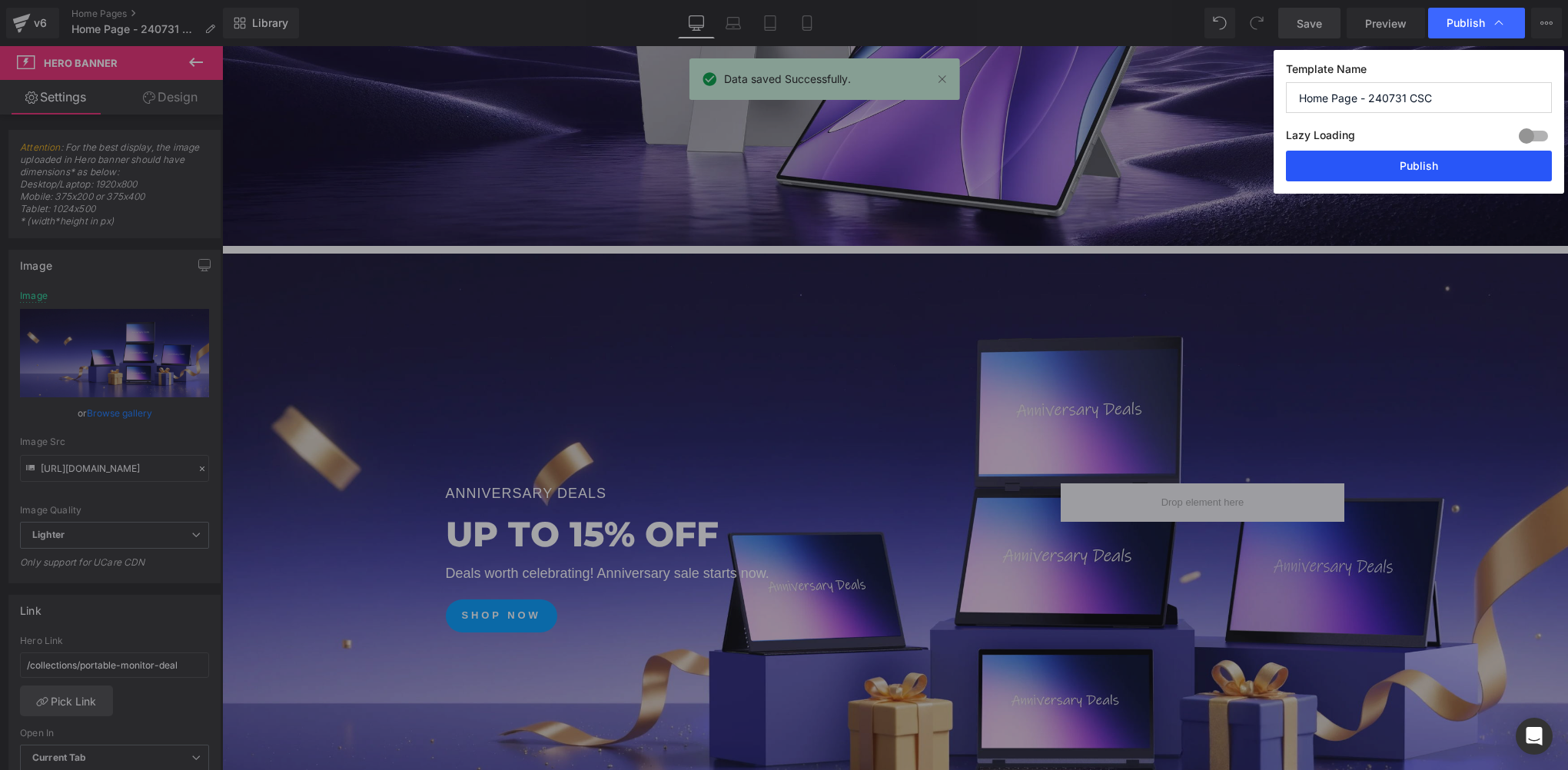
click at [1448, 178] on button "Publish" at bounding box center [1419, 166] width 266 height 31
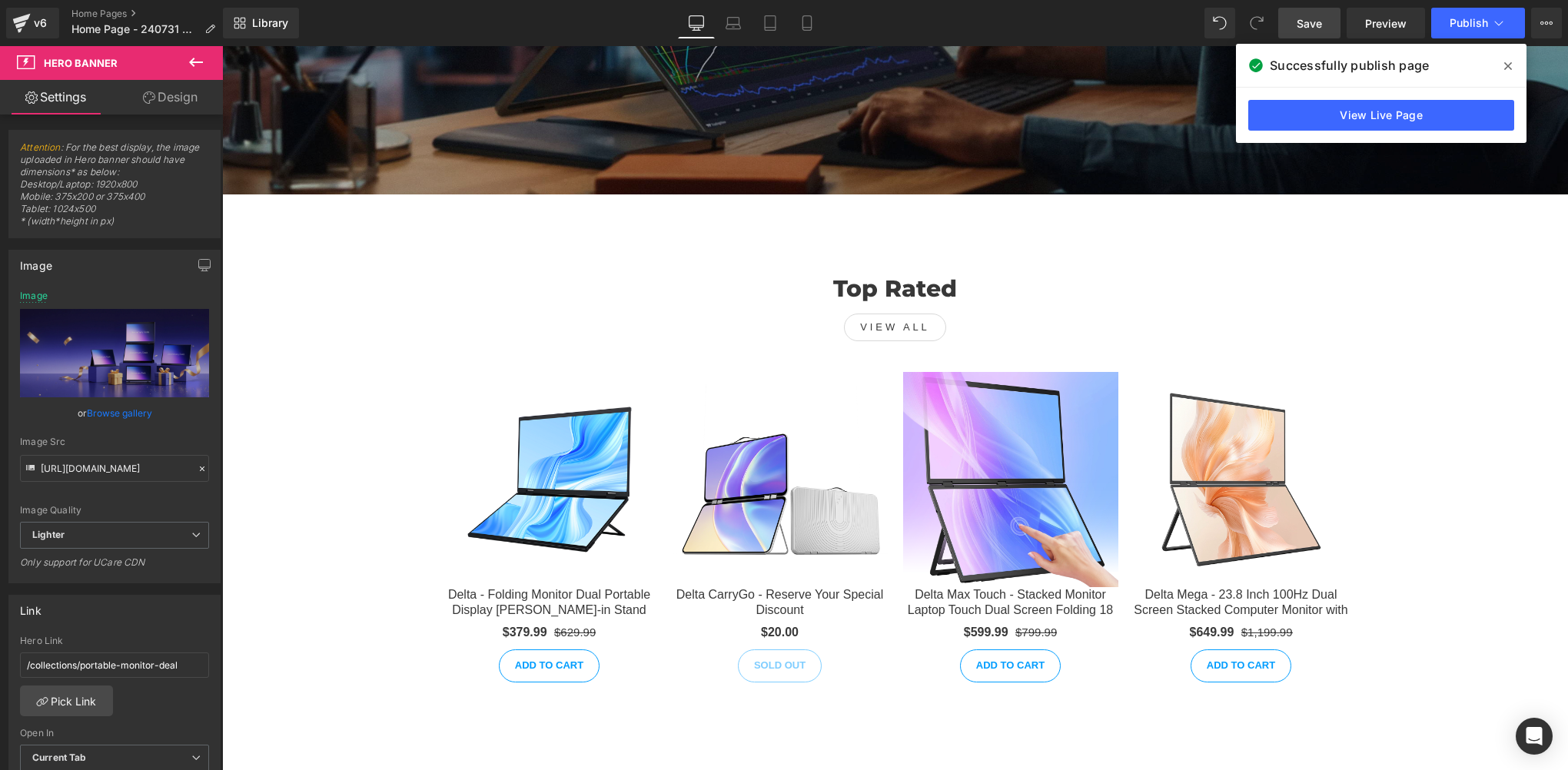
scroll to position [6402, 0]
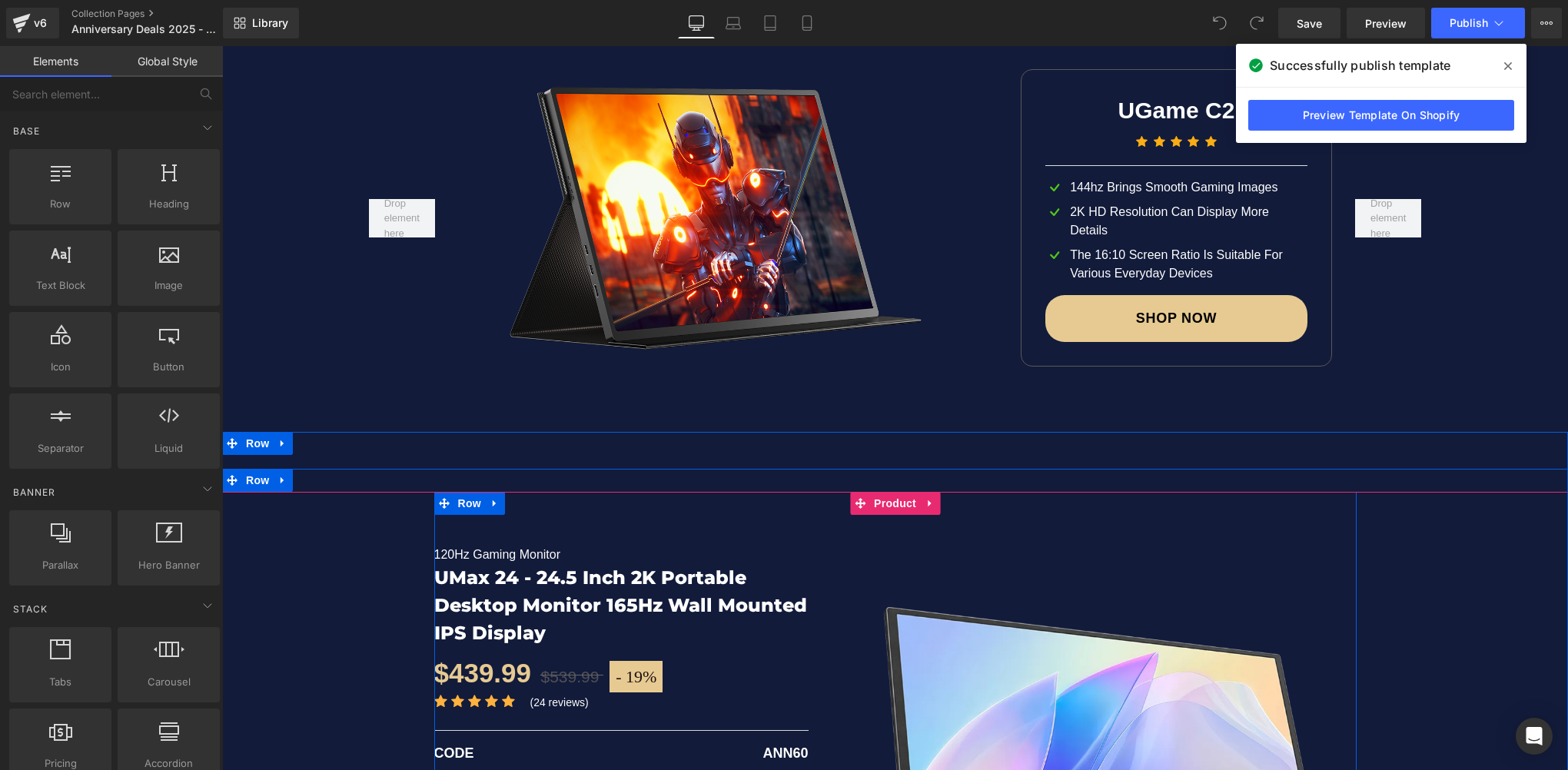
scroll to position [3329, 0]
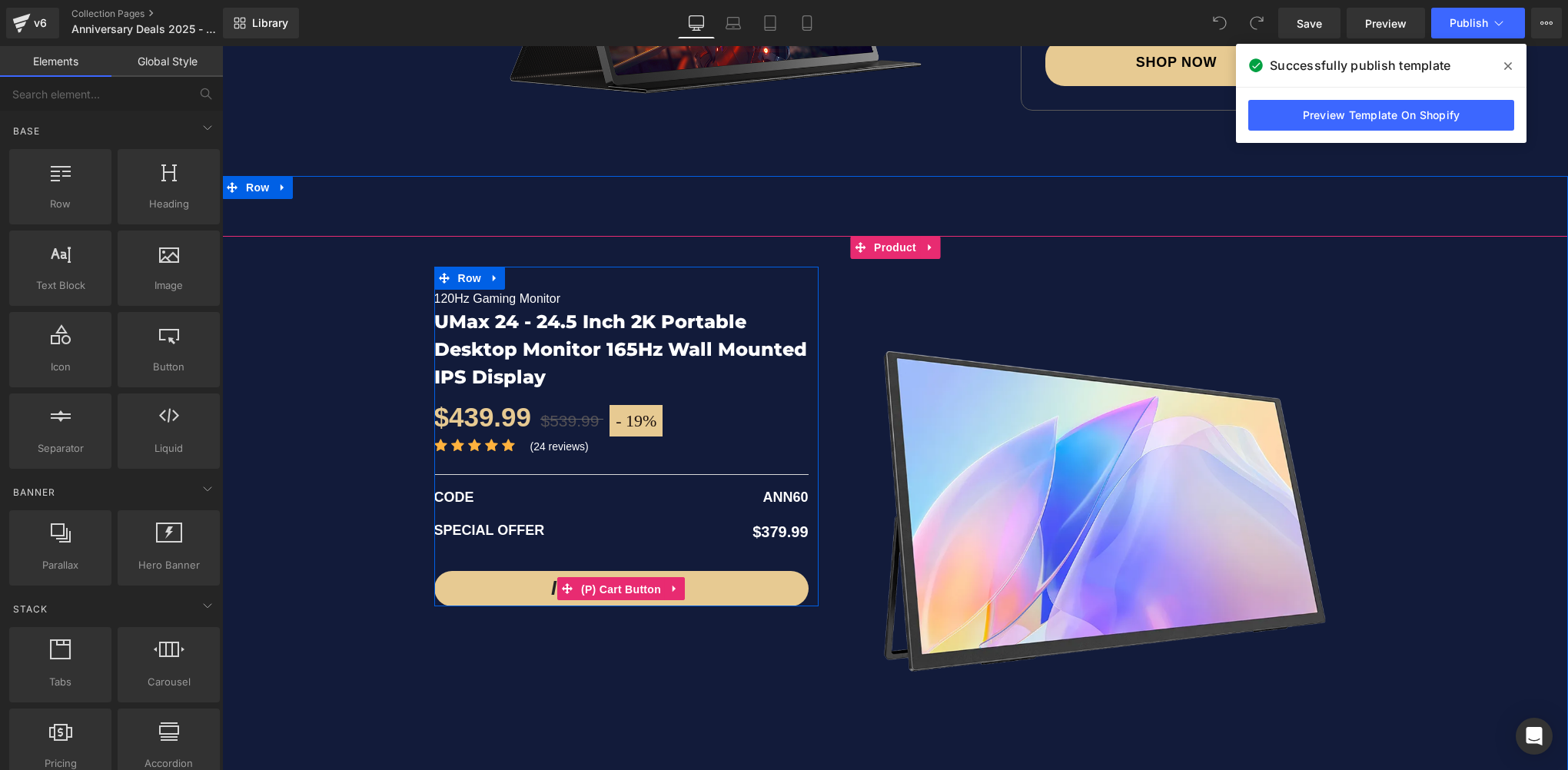
click at [609, 580] on span "(P) Cart Button" at bounding box center [621, 589] width 88 height 23
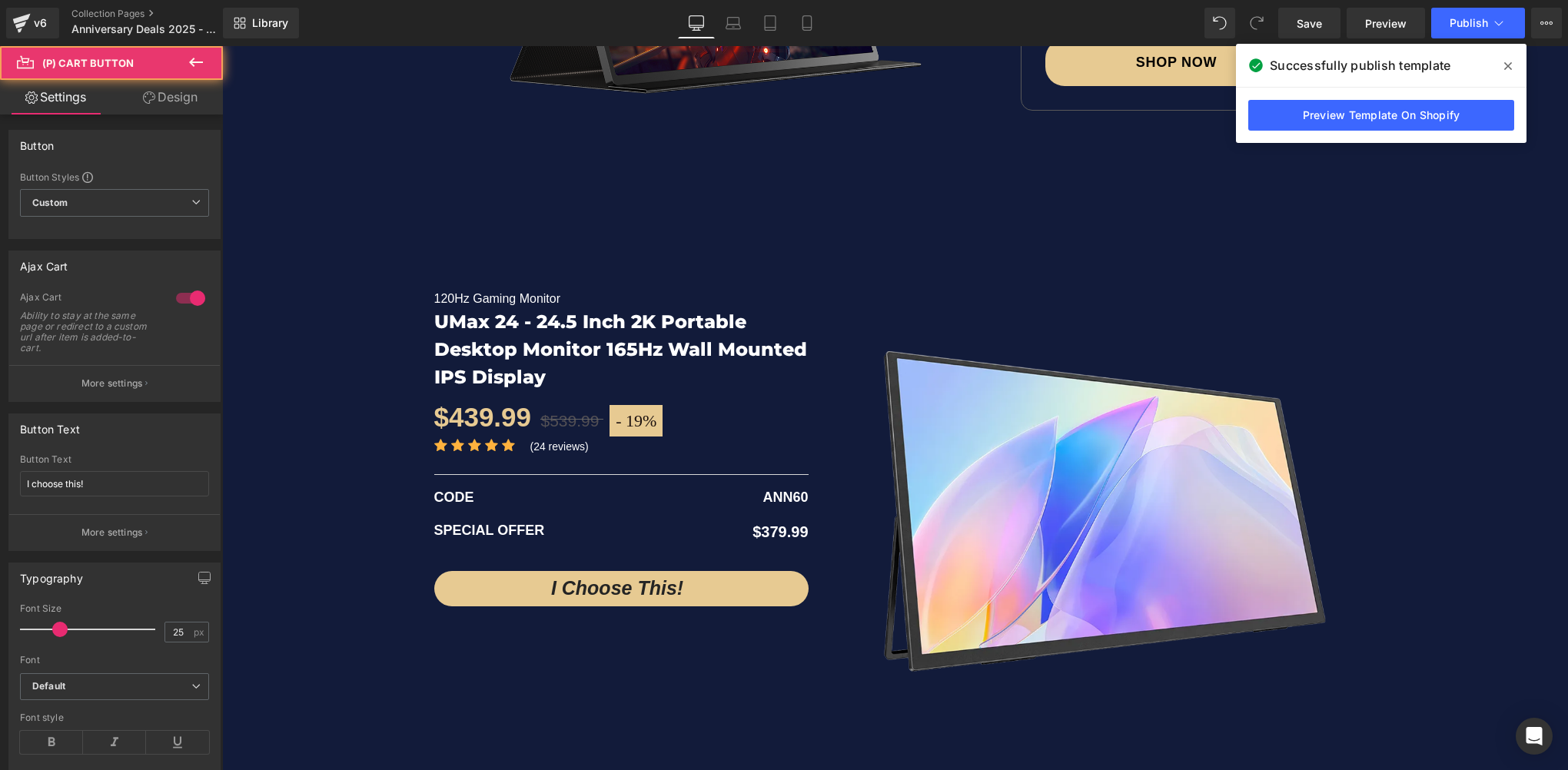
click at [165, 109] on link "Design" at bounding box center [170, 97] width 111 height 34
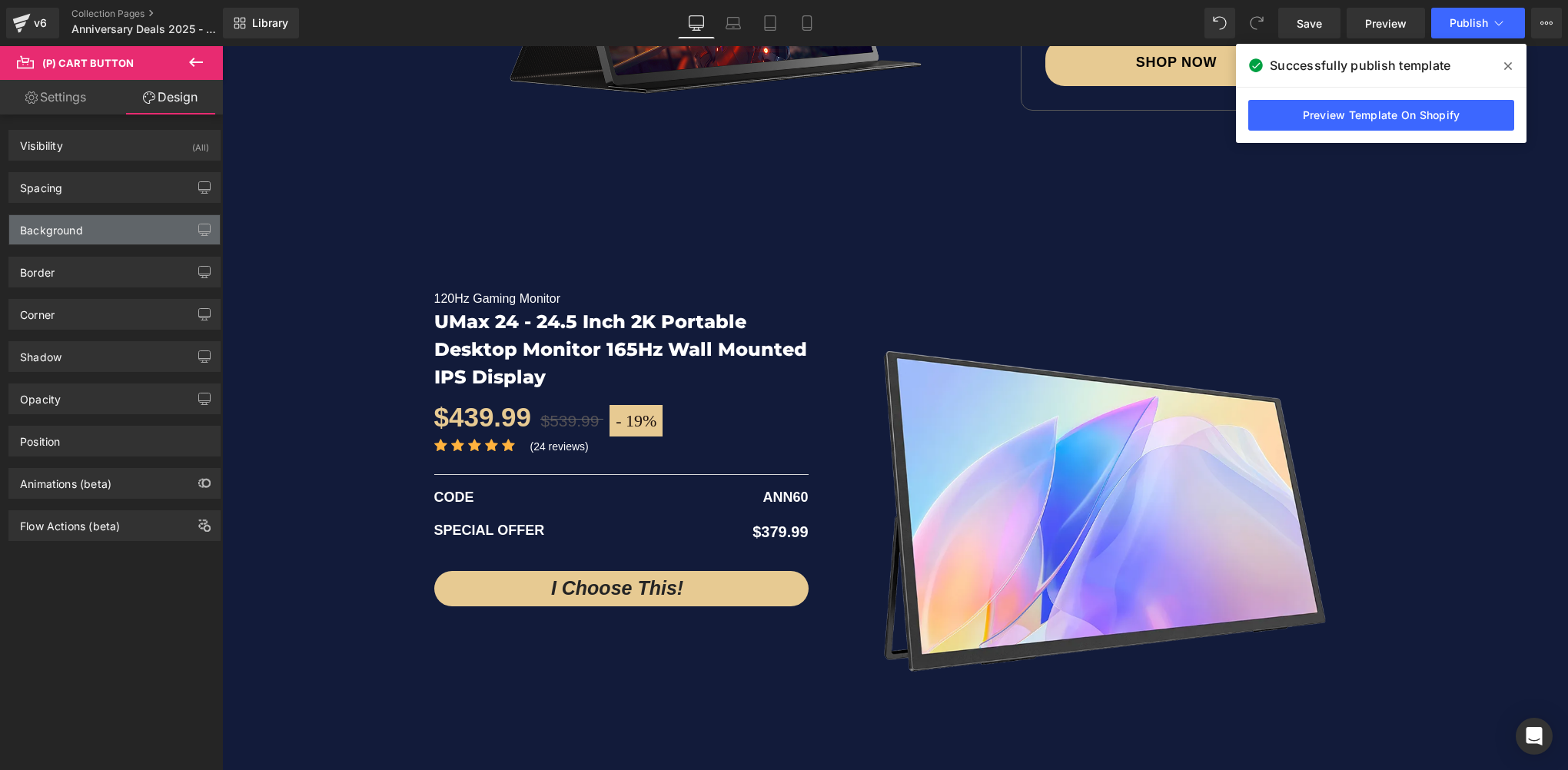
click at [82, 232] on div "Background" at bounding box center [114, 230] width 211 height 29
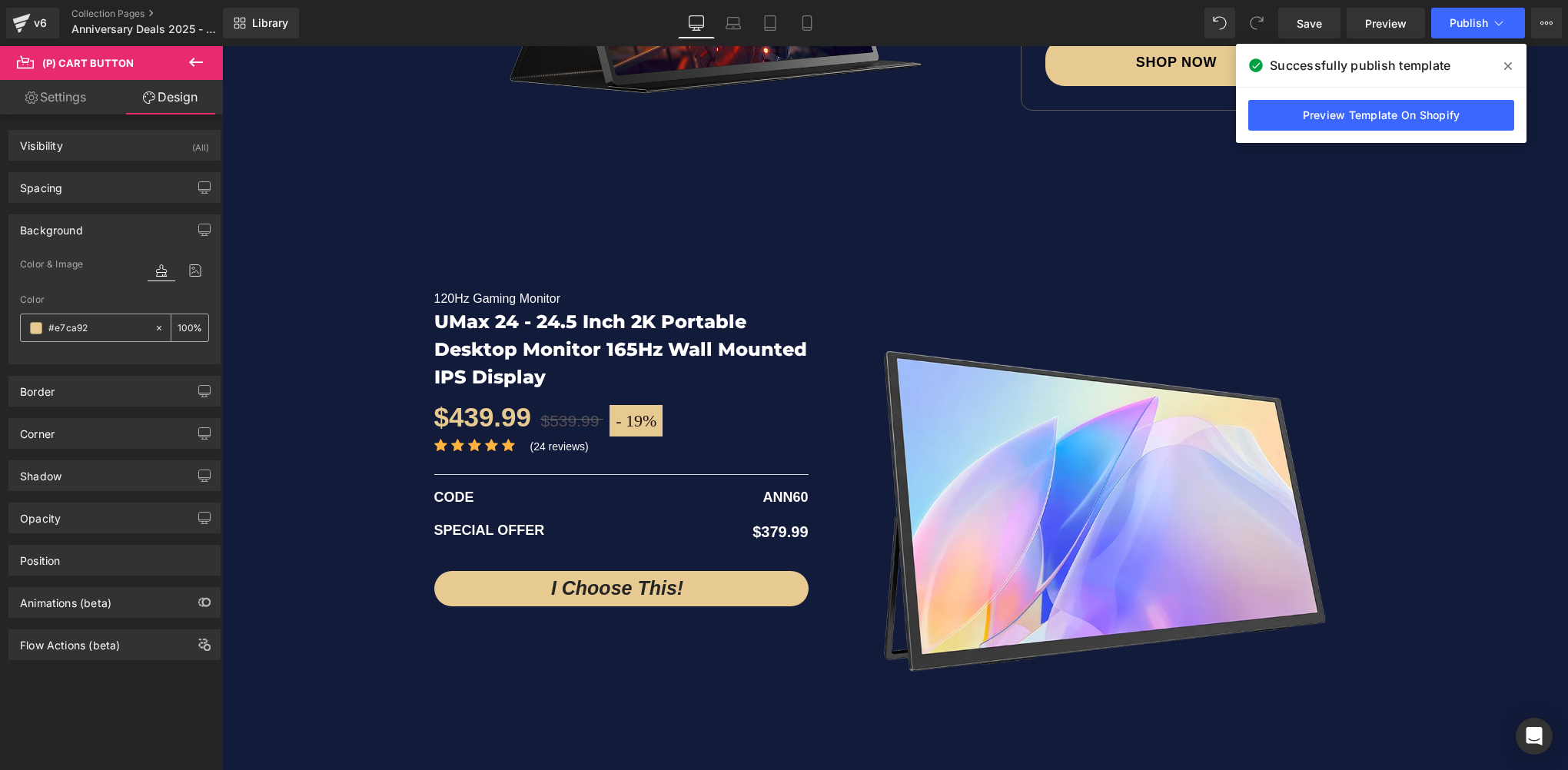
click at [98, 336] on div "#e7ca92" at bounding box center [87, 327] width 133 height 26
click at [101, 324] on input "#e7ca92" at bounding box center [97, 328] width 98 height 17
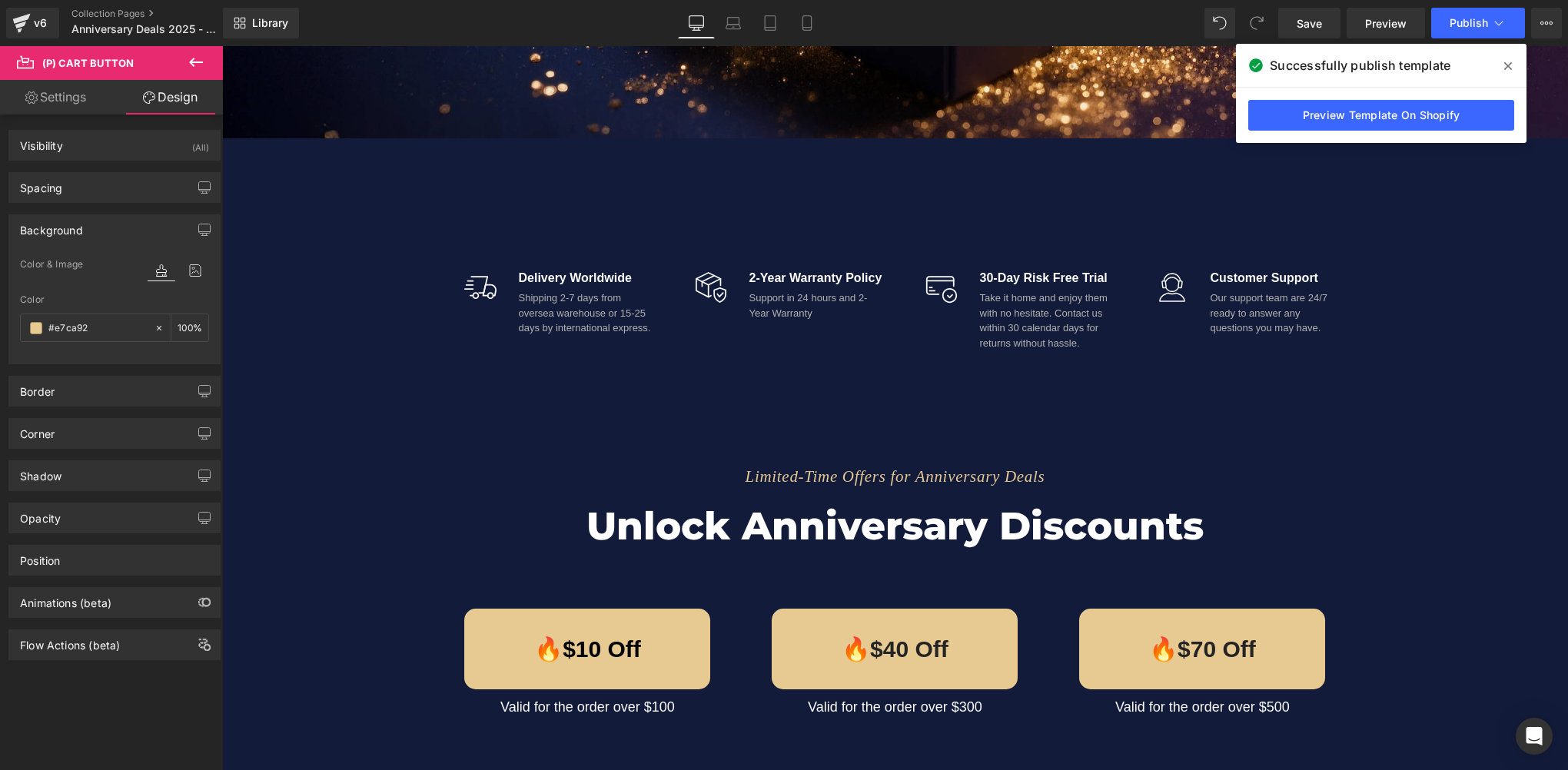
scroll to position [768, 0]
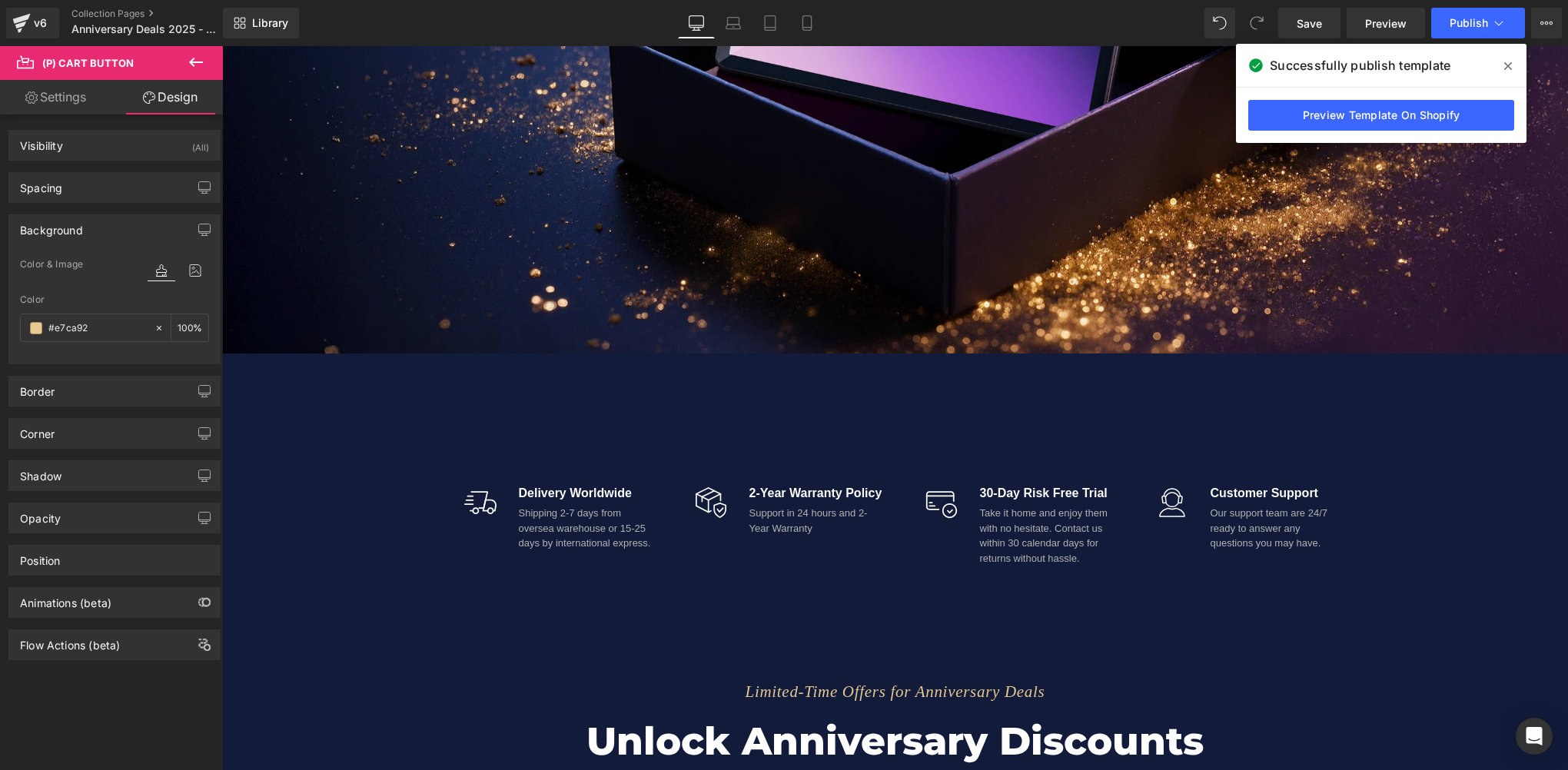
click at [300, 475] on div "Image Delivery Worldwide Text Block Shipping 2-7 days from oversea warehouse or…" at bounding box center [895, 520] width 1346 height 118
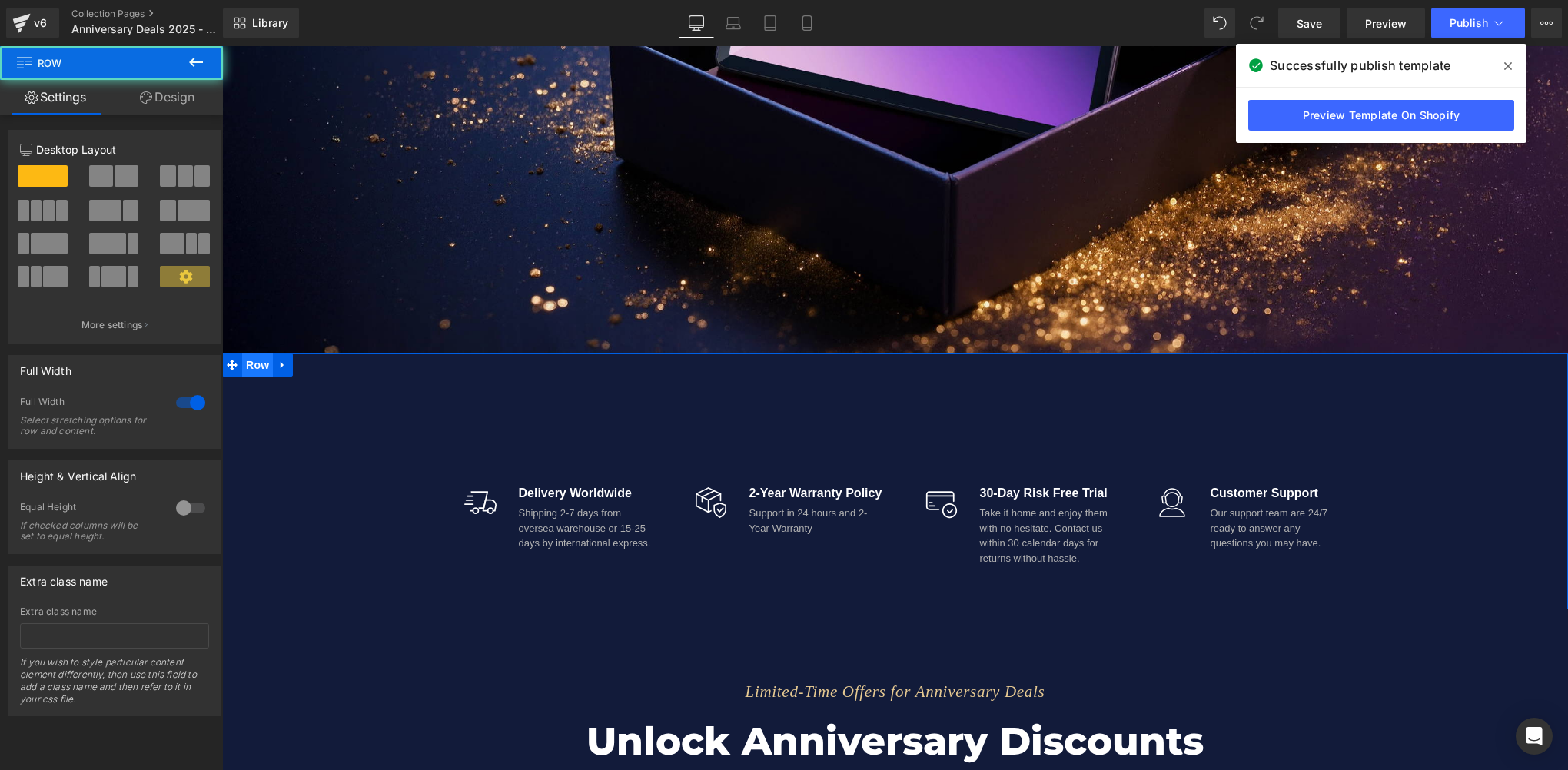
click at [245, 364] on span "Row" at bounding box center [257, 365] width 31 height 23
click at [155, 86] on link "Design" at bounding box center [167, 97] width 111 height 34
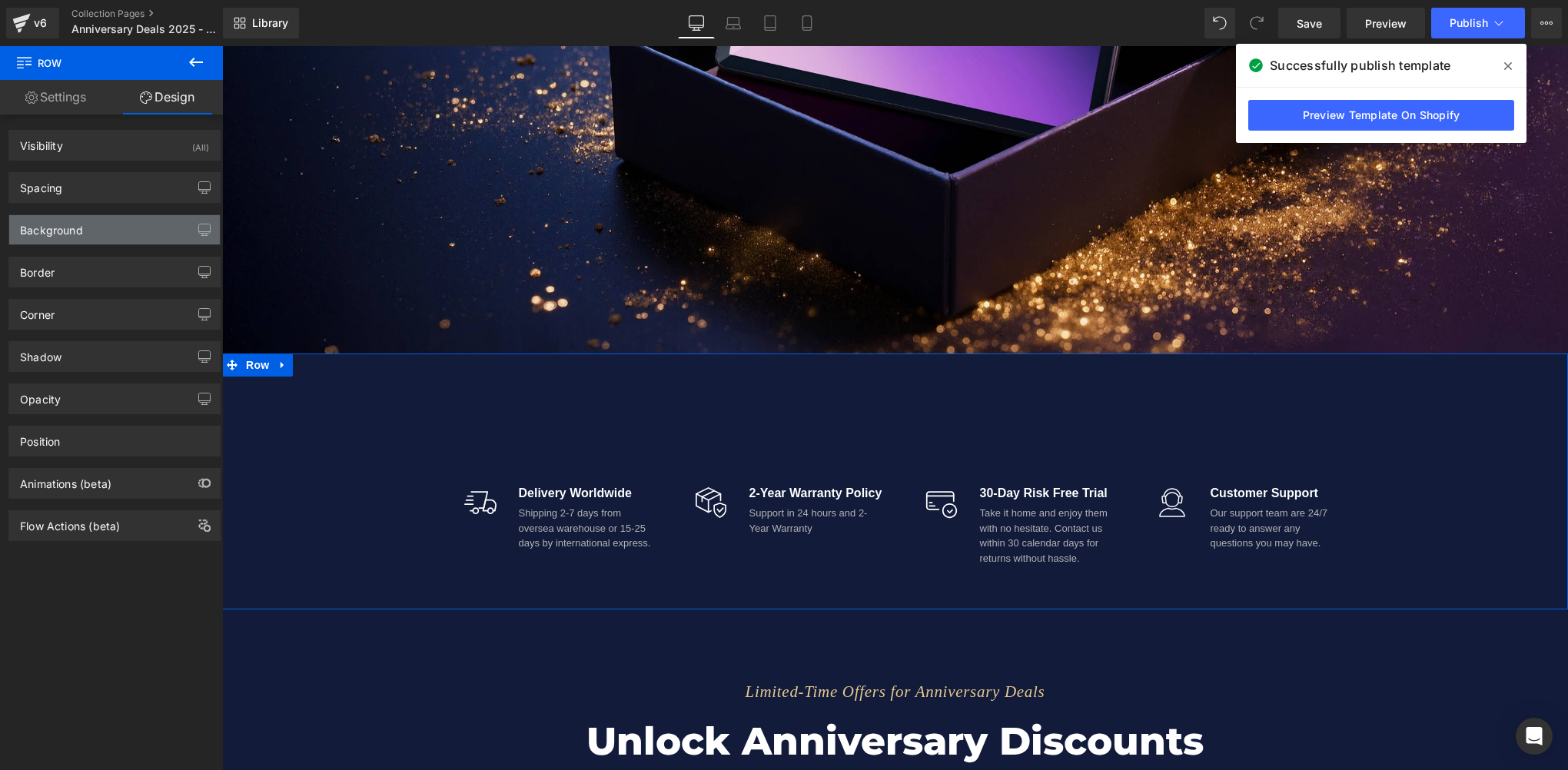
click at [57, 223] on div "Background" at bounding box center [51, 225] width 63 height 21
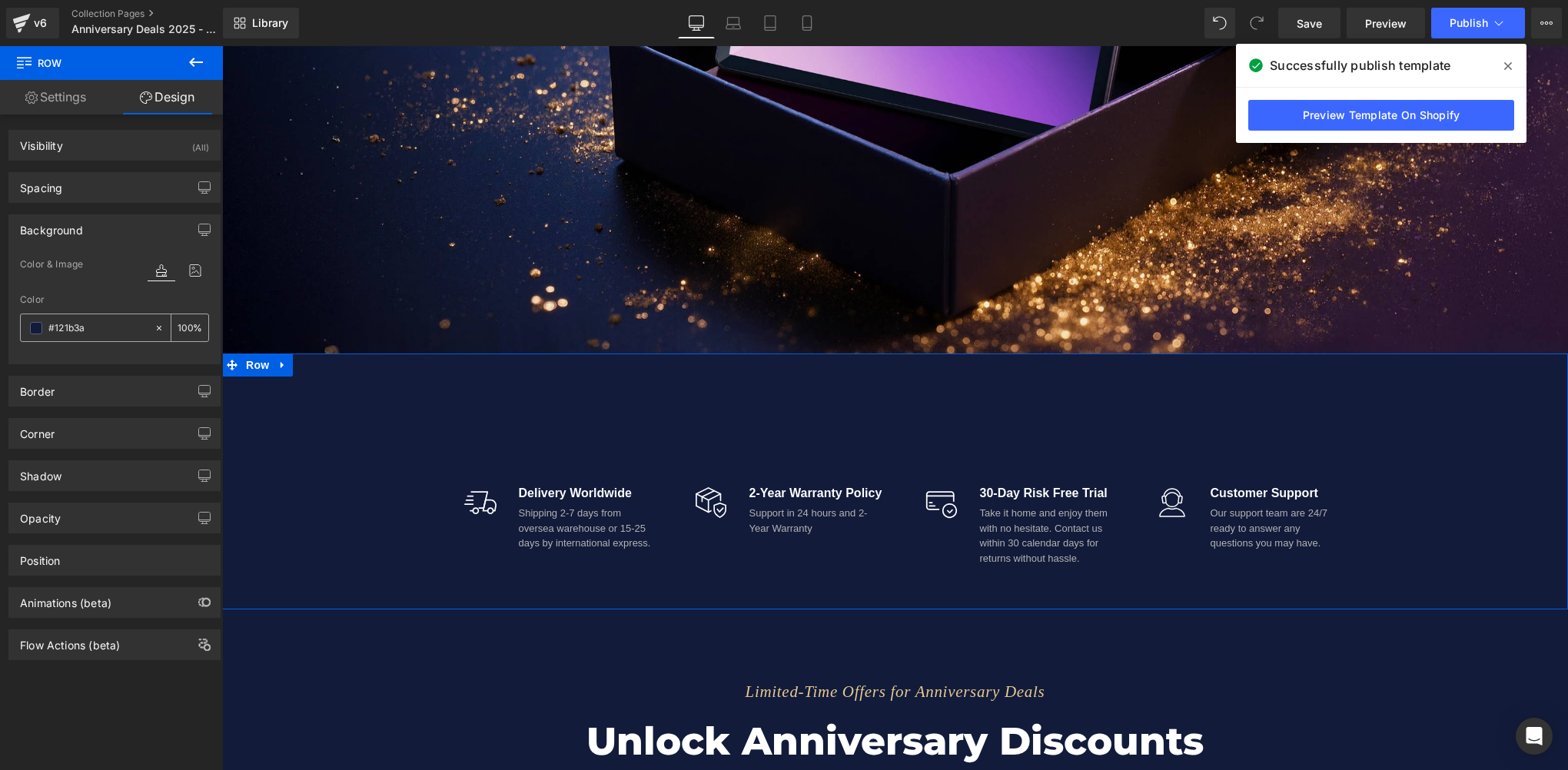
click at [104, 326] on input "#121b3a" at bounding box center [97, 328] width 98 height 17
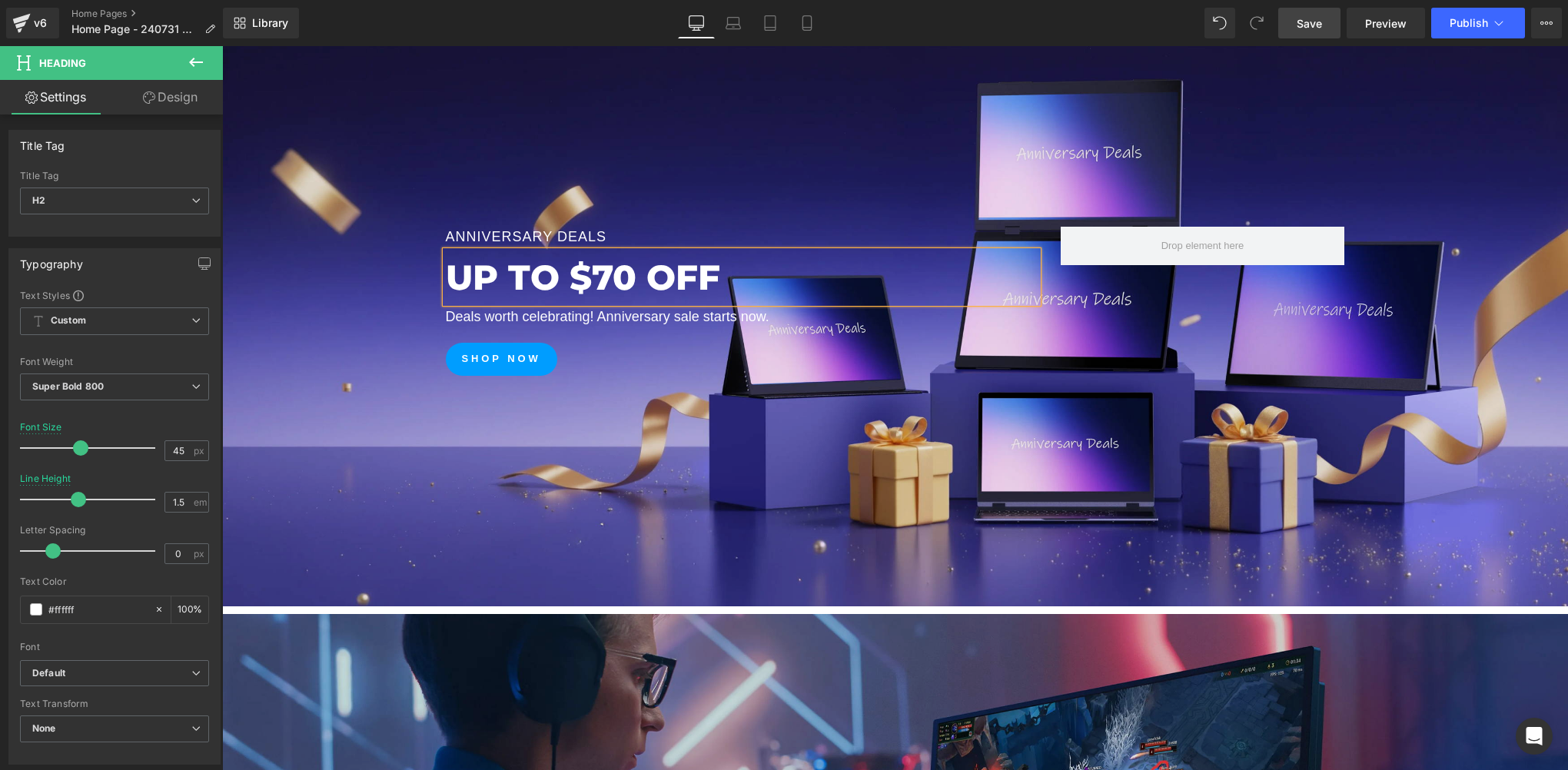
drag, startPoint x: 592, startPoint y: 272, endPoint x: 1331, endPoint y: 20, distance: 780.8
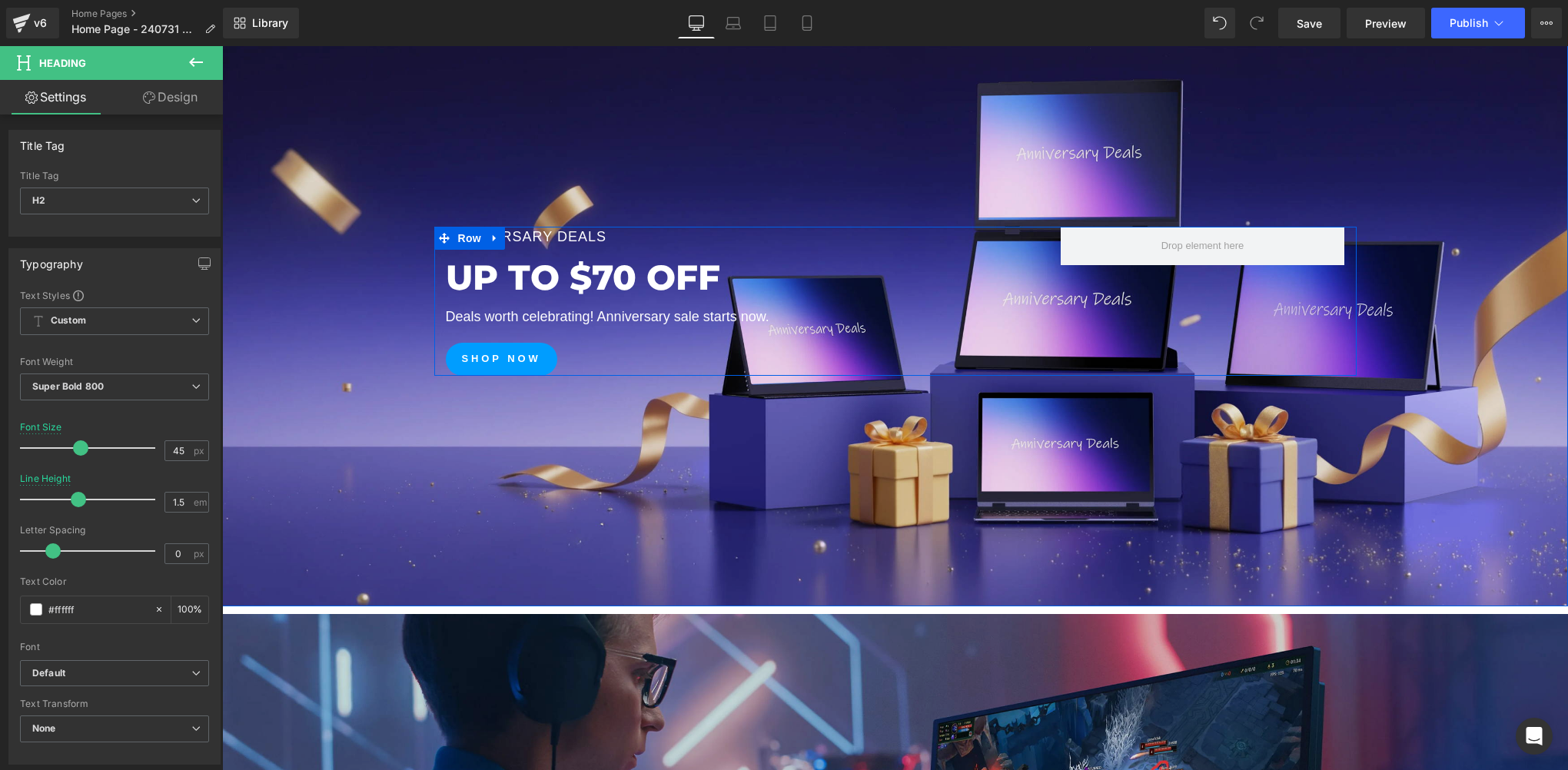
scroll to position [511, 0]
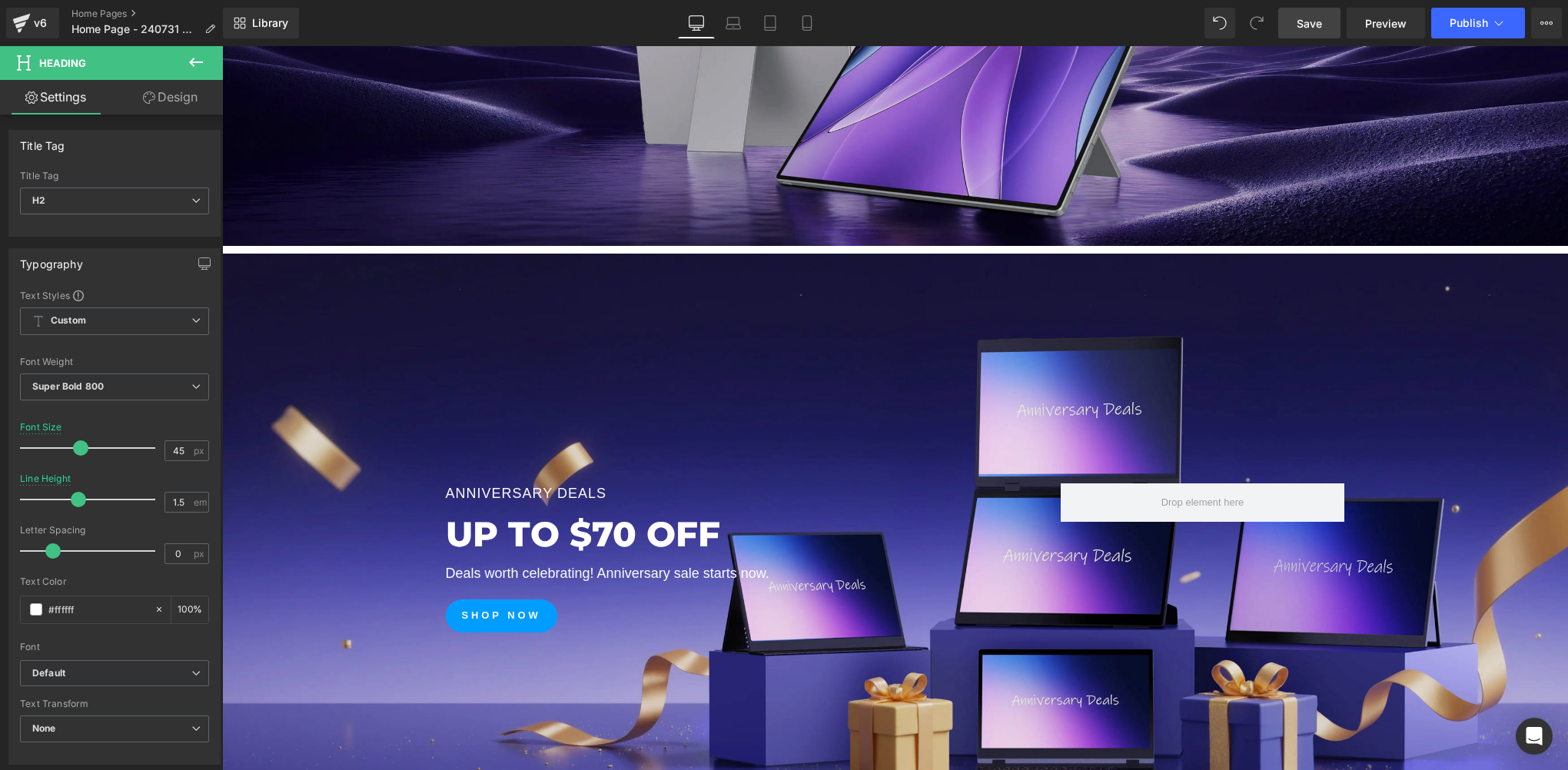
click at [1325, 19] on link "Save" at bounding box center [1309, 23] width 62 height 31
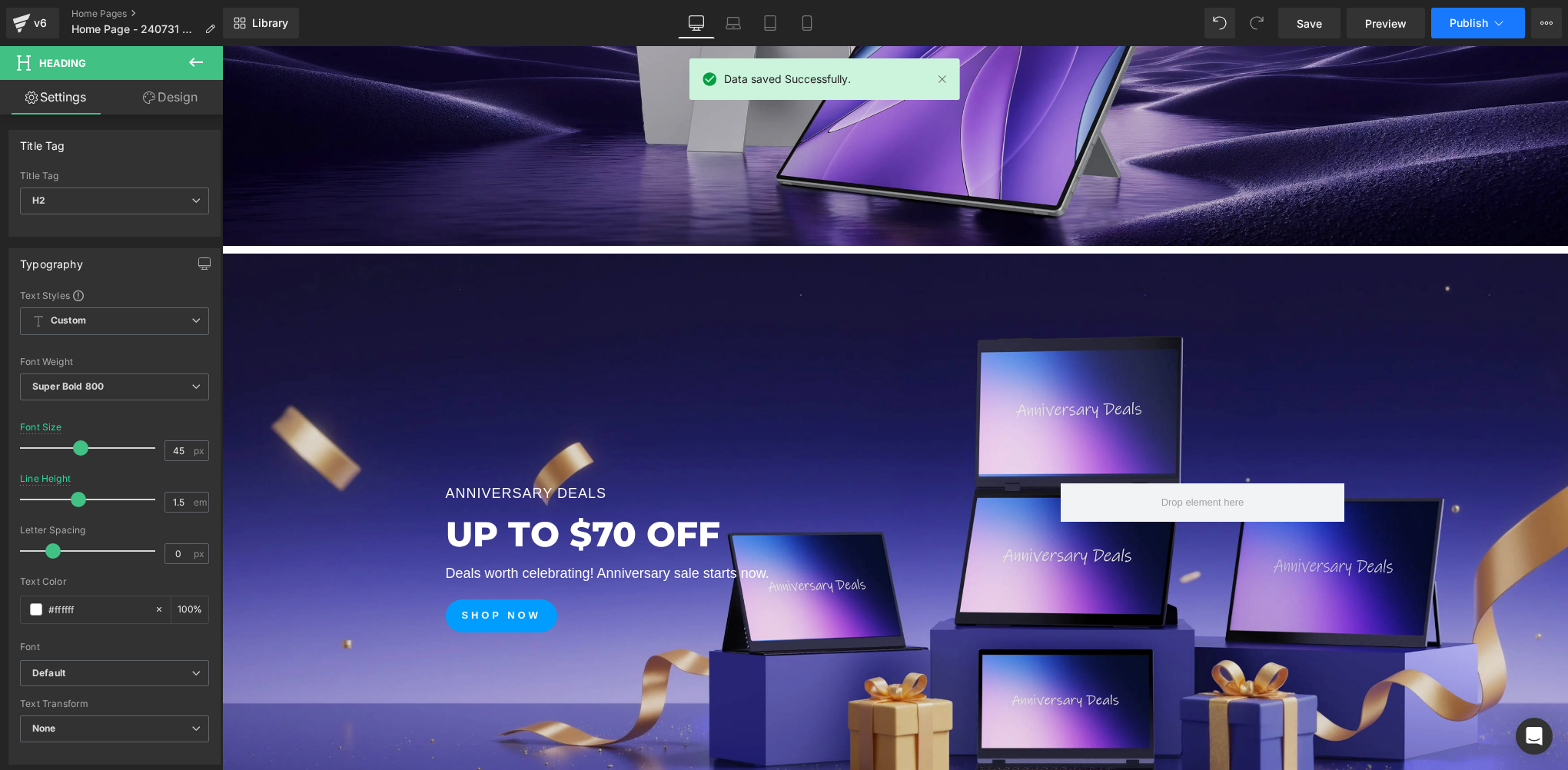
click at [1460, 31] on button "Publish" at bounding box center [1478, 23] width 94 height 31
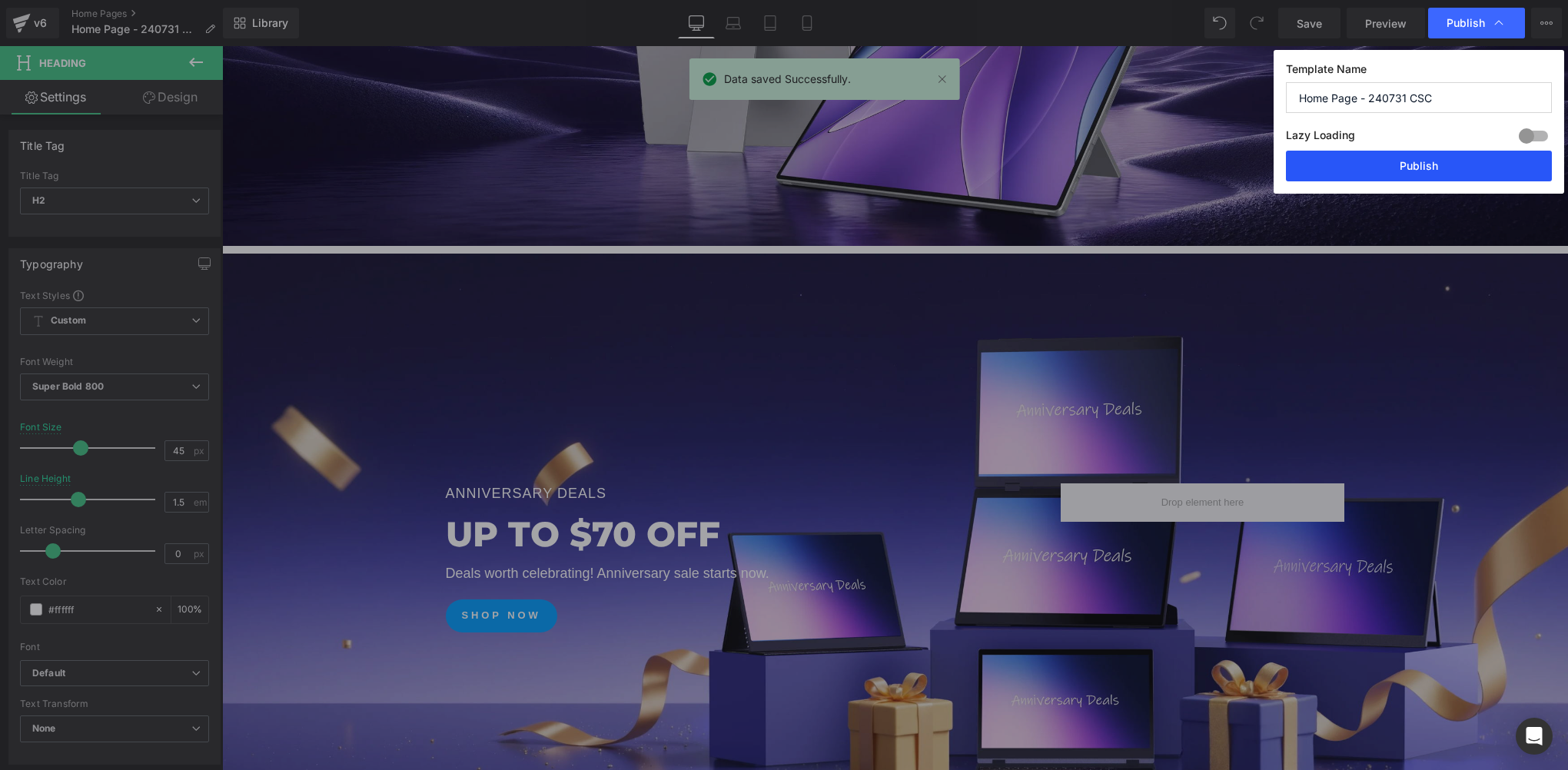
click at [1410, 166] on button "Publish" at bounding box center [1419, 166] width 266 height 31
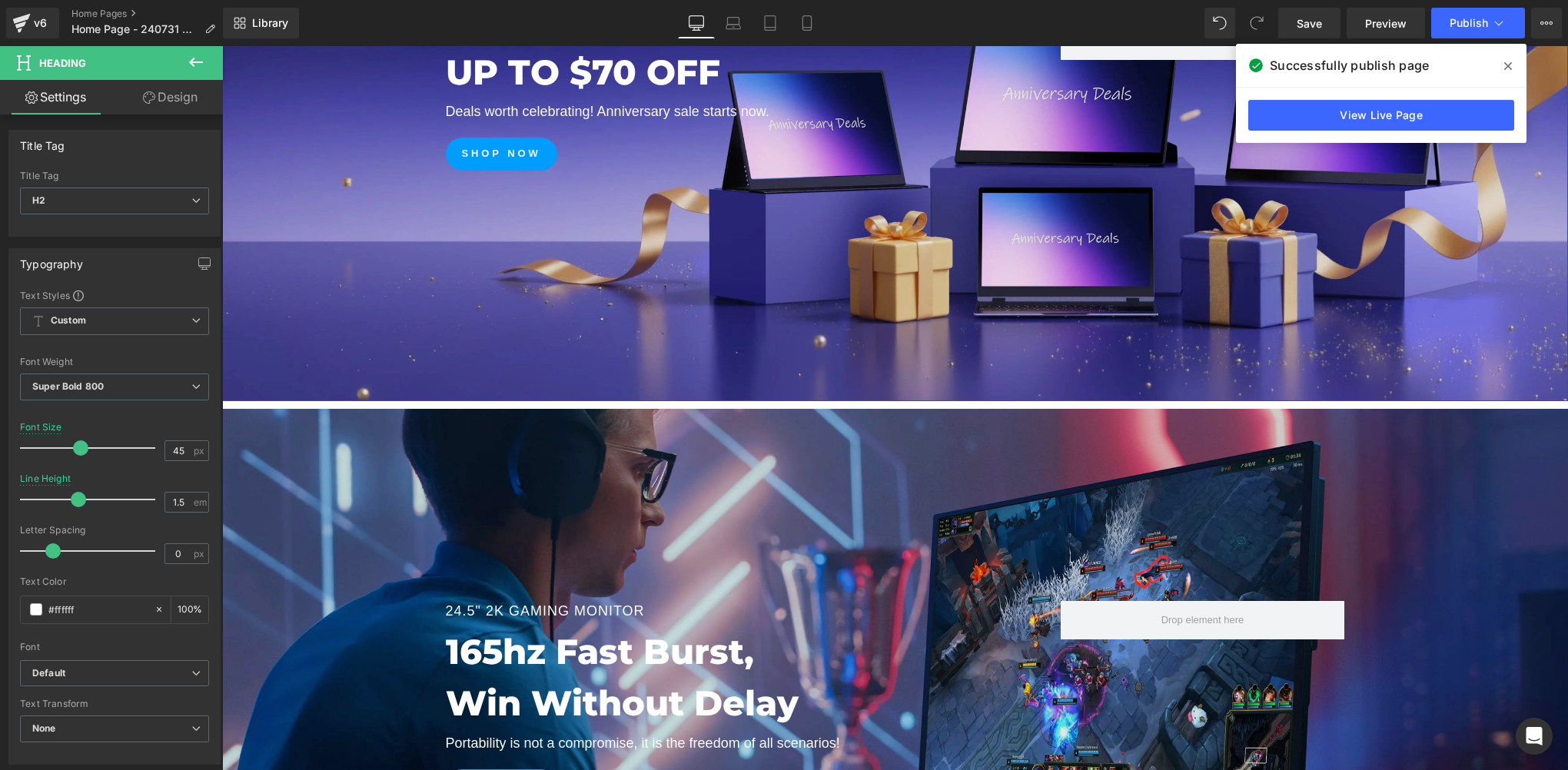
scroll to position [1024, 0]
